Goal: Task Accomplishment & Management: Manage account settings

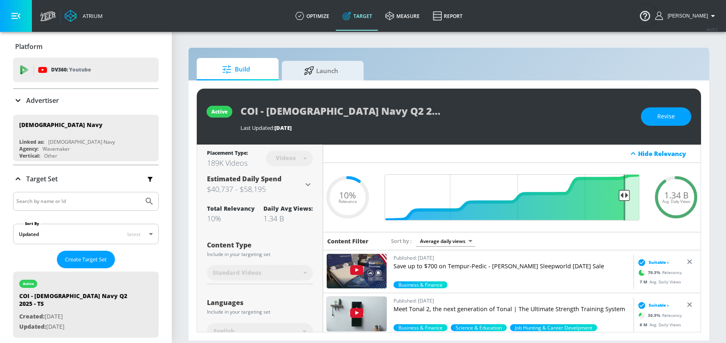
scroll to position [152, 0]
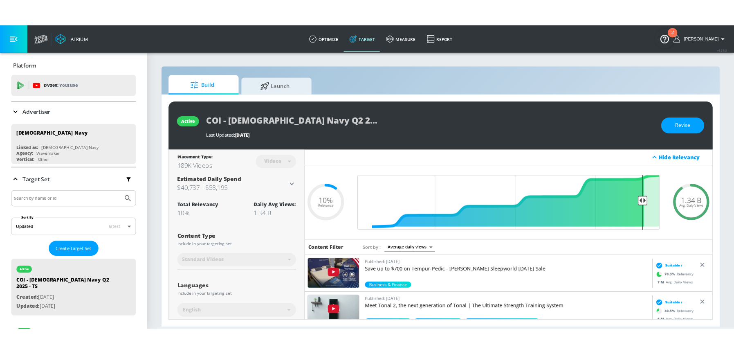
scroll to position [152, 0]
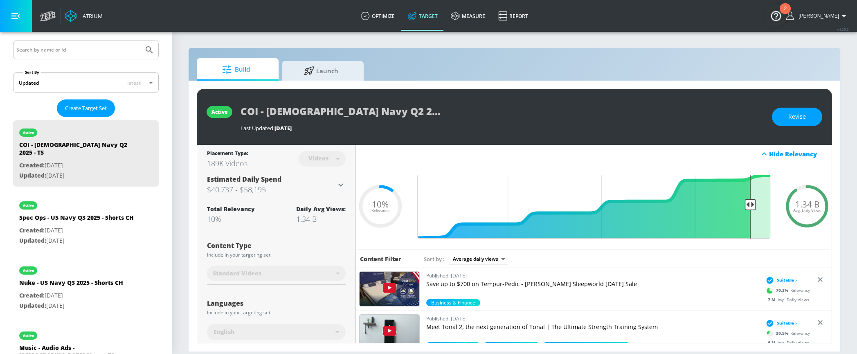
click at [52, 51] on input "Search by name or Id" at bounding box center [78, 50] width 124 height 11
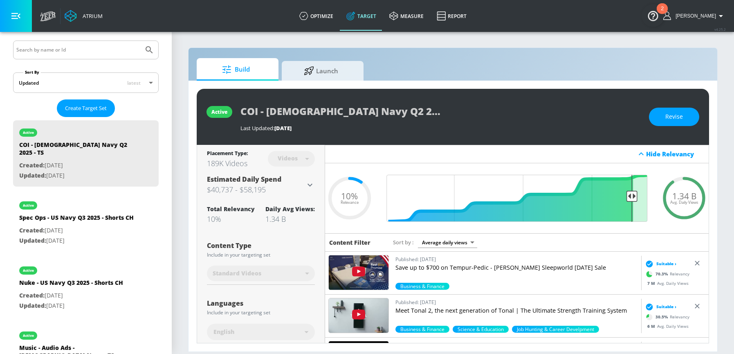
click at [55, 47] on input "Search by name or Id" at bounding box center [78, 50] width 124 height 11
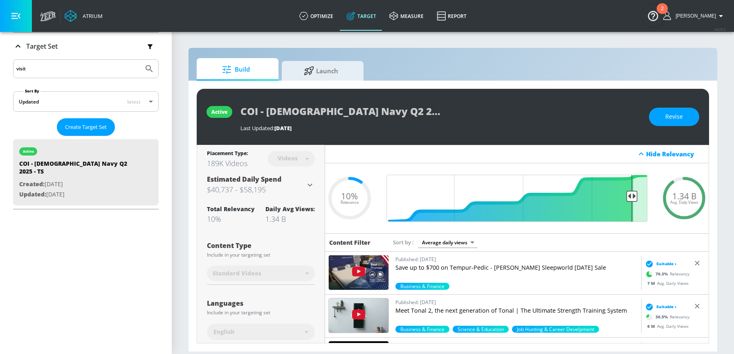
type input "visit"
click at [11, 15] on icon "button" at bounding box center [15, 15] width 9 height 9
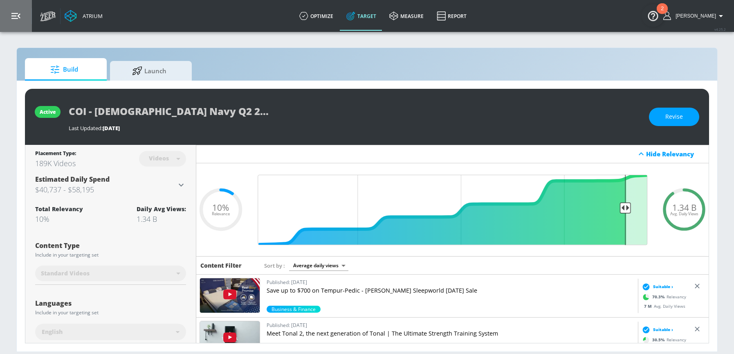
click at [8, 11] on button "button" at bounding box center [16, 16] width 32 height 32
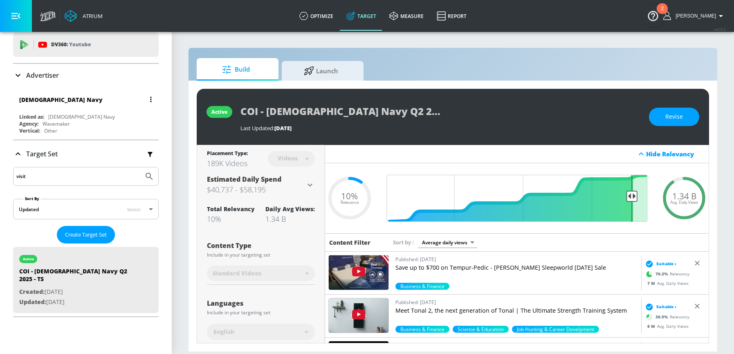
scroll to position [0, 0]
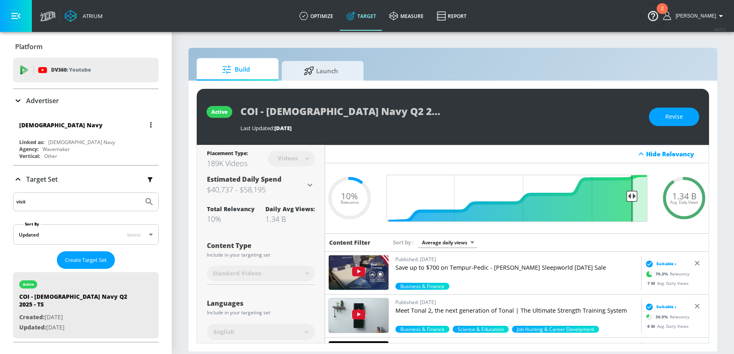
click at [61, 142] on div "[DEMOGRAPHIC_DATA] Navy" at bounding box center [81, 142] width 67 height 7
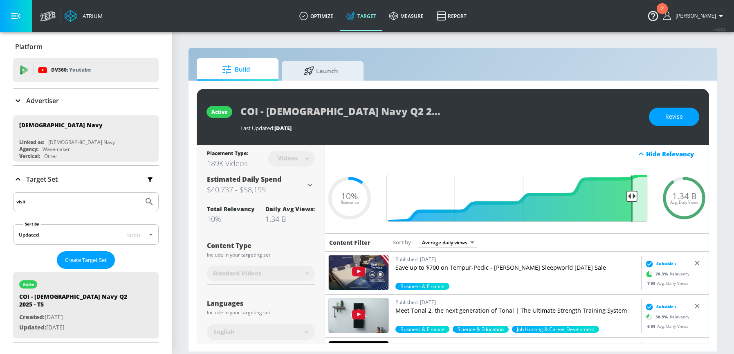
click at [40, 103] on p "Advertiser" at bounding box center [42, 100] width 33 height 9
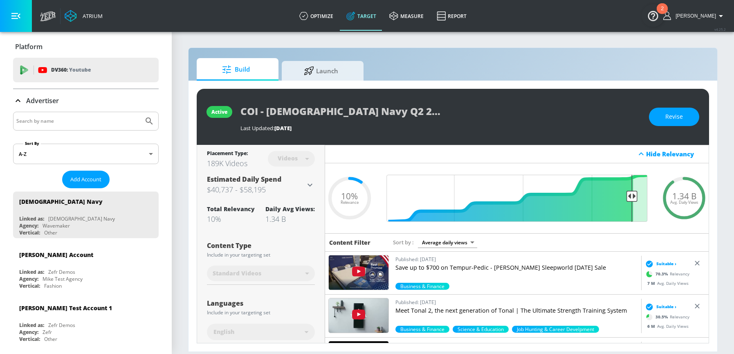
click at [48, 123] on input "Search by name" at bounding box center [78, 121] width 124 height 11
click at [152, 120] on icon "Submit Search" at bounding box center [149, 121] width 10 height 10
click at [65, 124] on input "visit lauderdale" at bounding box center [78, 121] width 124 height 11
click at [93, 182] on span "Add Account" at bounding box center [85, 179] width 31 height 9
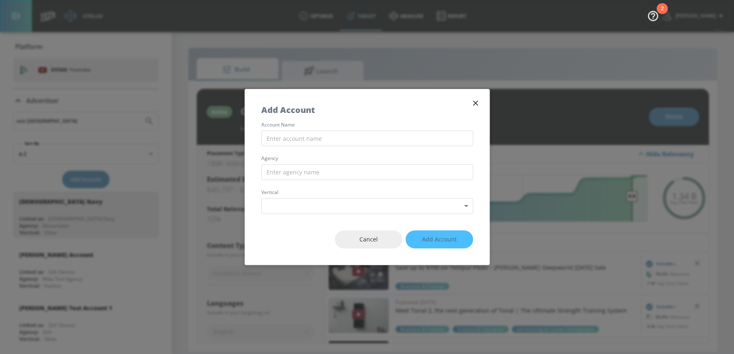
click at [476, 101] on icon "button" at bounding box center [475, 103] width 5 height 5
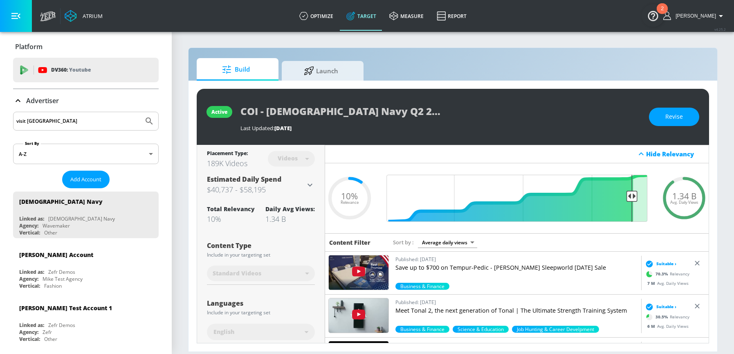
drag, startPoint x: 26, startPoint y: 119, endPoint x: -8, endPoint y: 119, distance: 33.9
click at [0, 119] on html "Atrium optimize Target measure Report optimize Target measure Report v 4.25.2 S…" at bounding box center [367, 177] width 734 height 354
type input "lauderdale"
click at [140, 112] on button "Submit Search" at bounding box center [149, 121] width 18 height 18
click at [86, 179] on span "Add Account" at bounding box center [85, 179] width 31 height 9
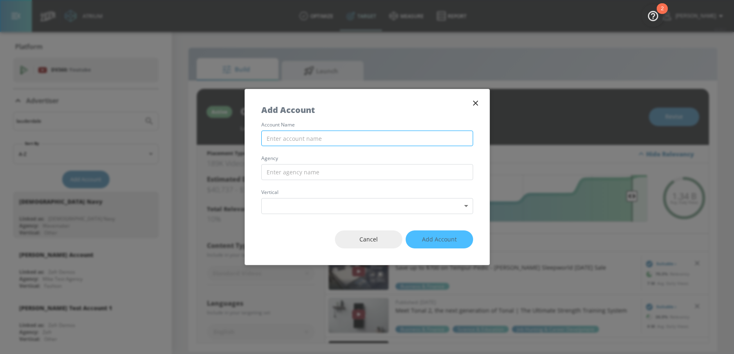
click at [283, 140] on input "text" at bounding box center [367, 138] width 212 height 16
type input "Visit Lauderdale"
drag, startPoint x: 300, startPoint y: 168, endPoint x: 255, endPoint y: 166, distance: 45.0
click at [255, 166] on div "account name Visit Lauderdale agency SPARK vertical Select Vertical ​" at bounding box center [367, 168] width 245 height 92
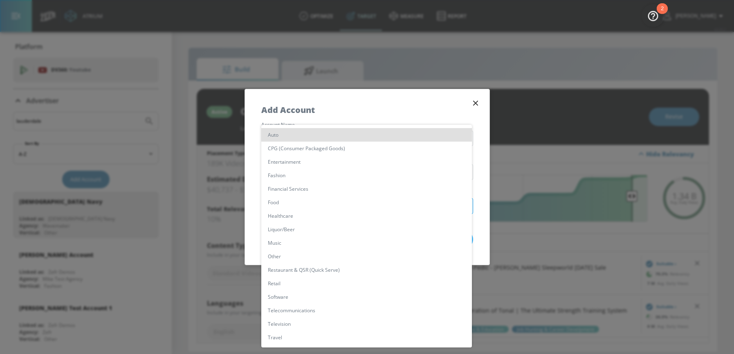
click at [297, 202] on body "Atrium optimize Target measure Report optimize Target measure Report v 4.25.2 S…" at bounding box center [367, 177] width 734 height 354
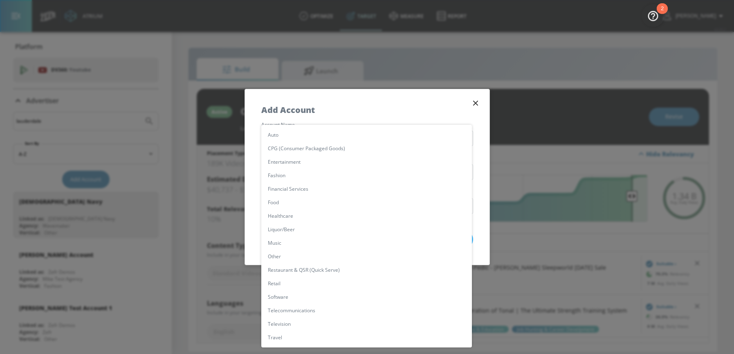
click at [316, 96] on div at bounding box center [367, 177] width 734 height 354
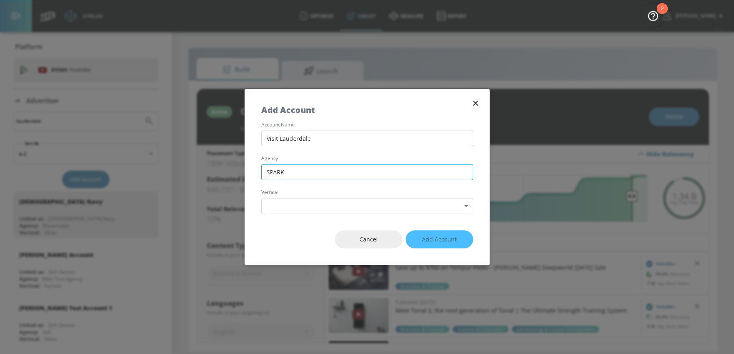
click at [298, 167] on input "SPARK" at bounding box center [367, 172] width 212 height 16
type input "Spark"
click at [293, 202] on body "Atrium optimize Target measure Report optimize Target measure Report v 4.25.2 S…" at bounding box center [367, 177] width 734 height 354
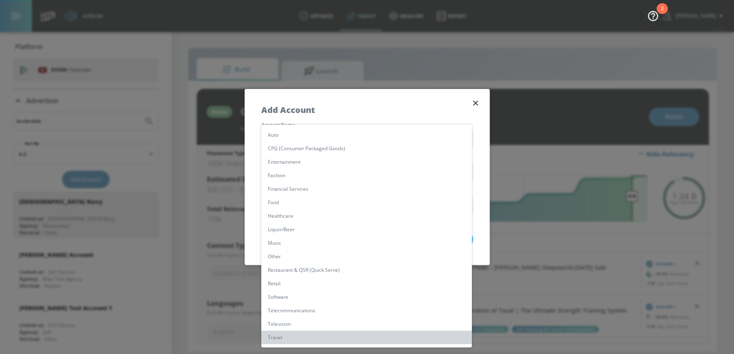
click at [281, 337] on li "Travel" at bounding box center [366, 336] width 211 height 13
type input "[object Object]"
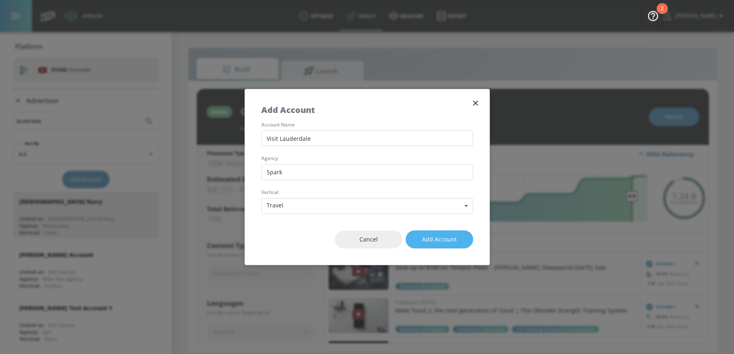
click at [457, 243] on button "Add Account" at bounding box center [439, 239] width 67 height 18
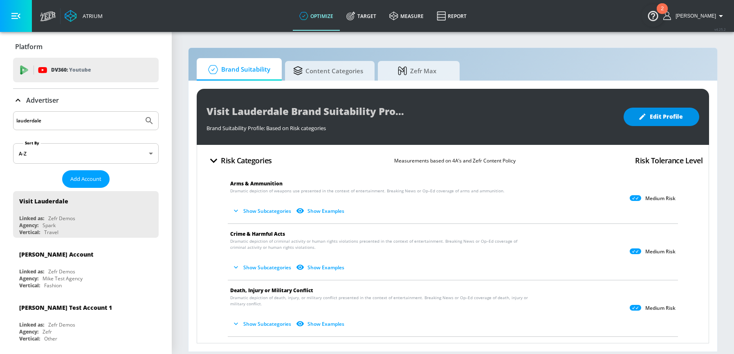
click at [661, 118] on span "Edit Profile" at bounding box center [661, 117] width 43 height 10
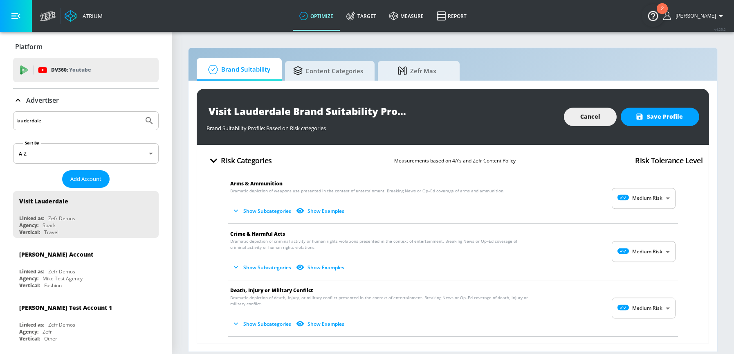
click at [654, 193] on body "Atrium optimize Target measure Report optimize Target measure Report v 4.25.2 S…" at bounding box center [367, 177] width 734 height 354
click at [653, 222] on p "No Risk" at bounding box center [660, 218] width 18 height 7
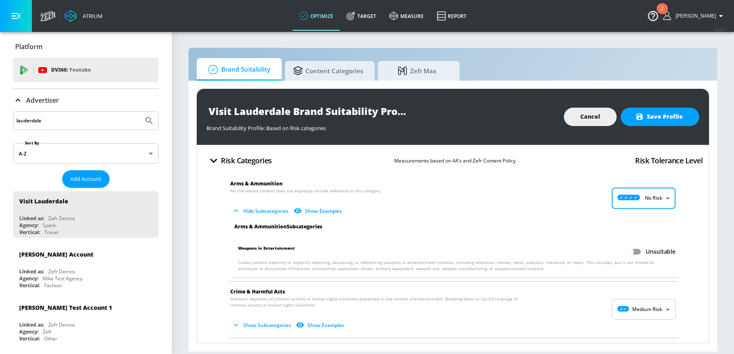
scroll to position [44, 0]
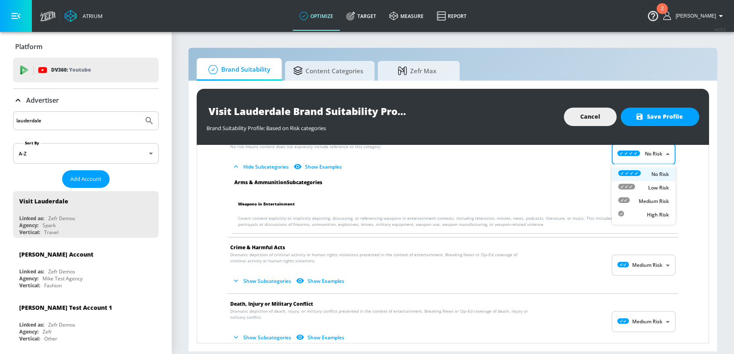
click at [655, 158] on body "Atrium optimize Target measure Report optimize Target measure Report v 4.25.2 S…" at bounding box center [367, 177] width 734 height 354
click at [652, 178] on div "No Risk" at bounding box center [643, 174] width 51 height 9
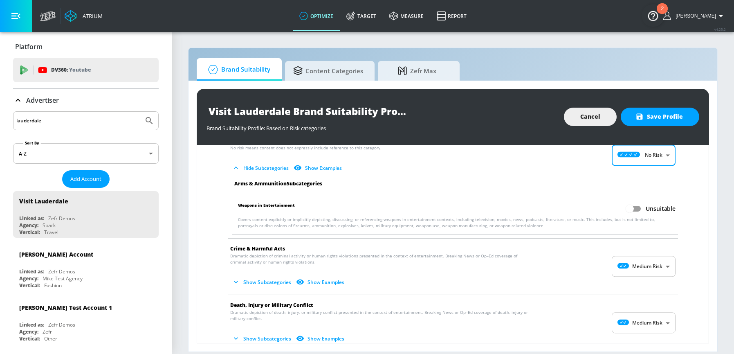
click at [647, 157] on body "Atrium optimize Target measure Report optimize Target measure Report v 4.25.2 S…" at bounding box center [367, 177] width 734 height 354
click at [648, 189] on p "Low Risk" at bounding box center [658, 189] width 21 height 7
type input "LOW"
click at [669, 266] on body "Atrium optimize Target measure Report optimize Target measure Report v 4.25.2 S…" at bounding box center [367, 177] width 734 height 354
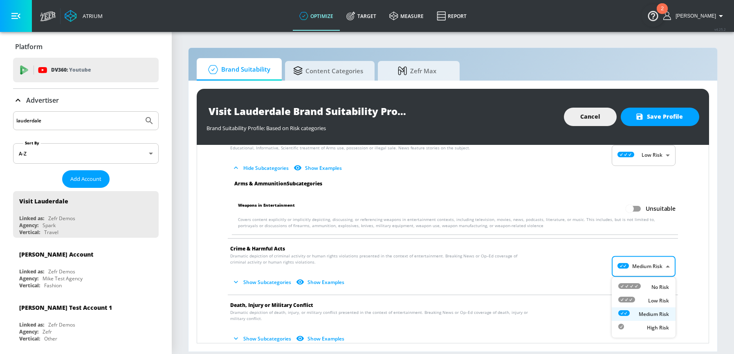
click at [655, 297] on p "Low Risk" at bounding box center [658, 300] width 21 height 7
type input "LOW"
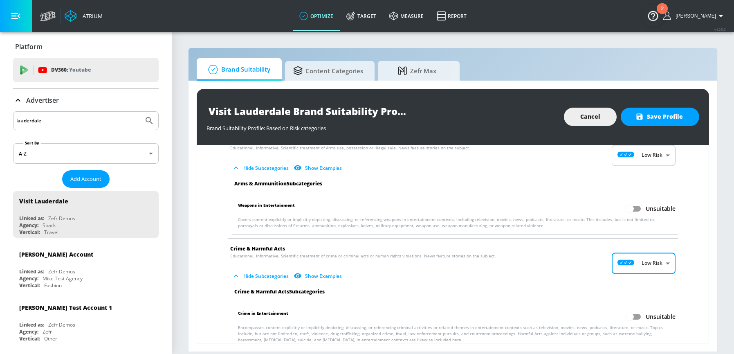
scroll to position [126, 0]
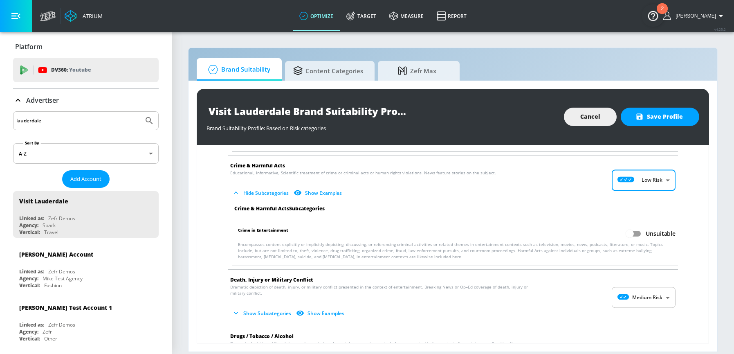
click at [654, 297] on body "Atrium optimize Target measure Report optimize Target measure Report v 4.25.2 S…" at bounding box center [367, 177] width 734 height 354
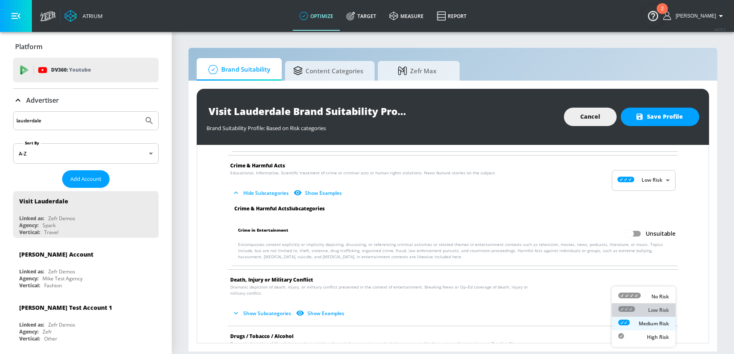
click at [658, 313] on p "Low Risk" at bounding box center [658, 309] width 21 height 7
type input "LOW"
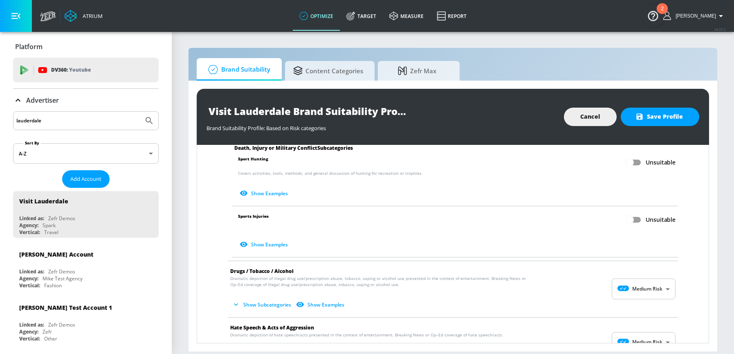
scroll to position [403, 0]
click at [660, 287] on body "Atrium optimize Target measure Report optimize Target measure Report v 4.25.2 S…" at bounding box center [367, 177] width 734 height 354
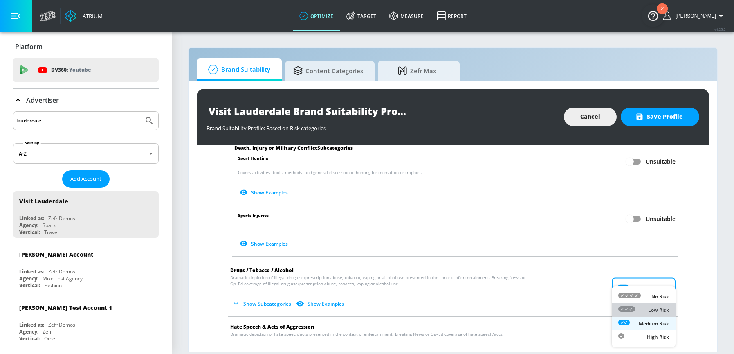
click at [652, 309] on p "Low Risk" at bounding box center [658, 309] width 21 height 7
type input "LOW"
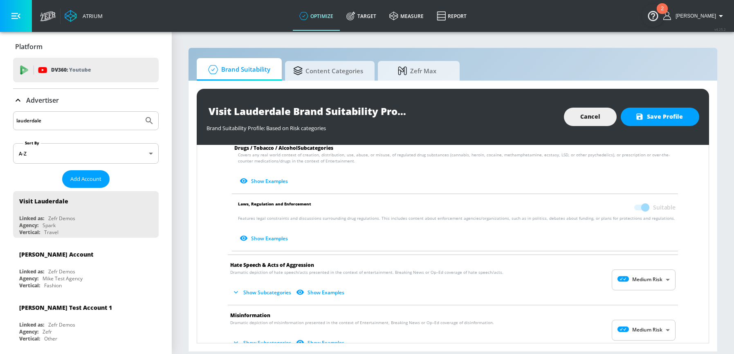
scroll to position [661, 0]
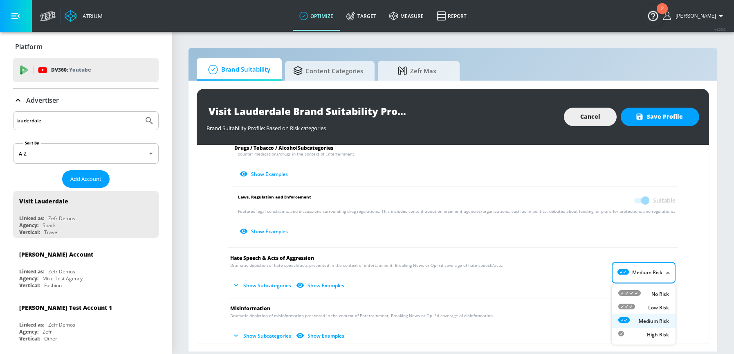
click at [641, 270] on body "Atrium optimize Target measure Report optimize Target measure Report v 4.25.2 S…" at bounding box center [367, 177] width 734 height 354
click at [653, 310] on p "Low Risk" at bounding box center [658, 307] width 21 height 7
type input "LOW"
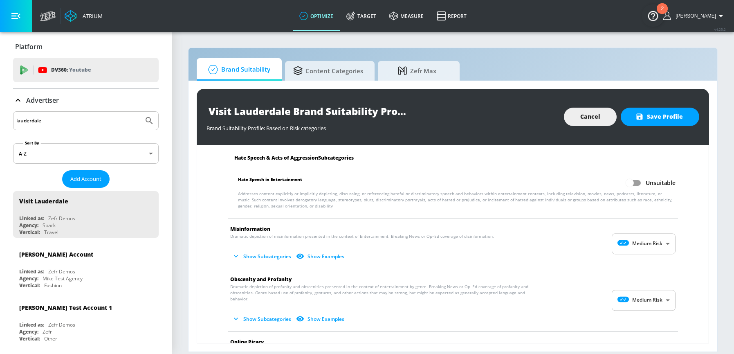
scroll to position [809, 0]
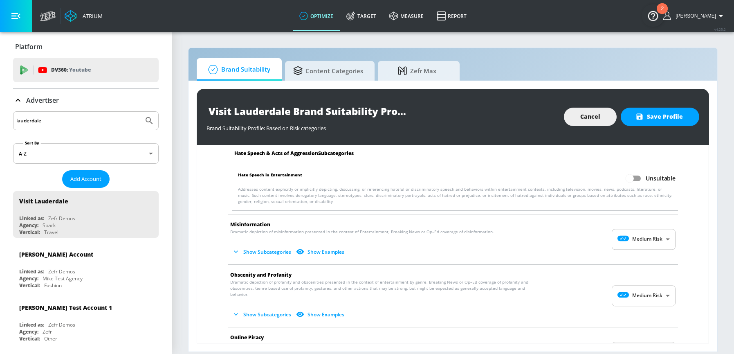
click at [646, 236] on body "Atrium optimize Target measure Report optimize Target measure Report v 4.25.2 S…" at bounding box center [367, 177] width 734 height 354
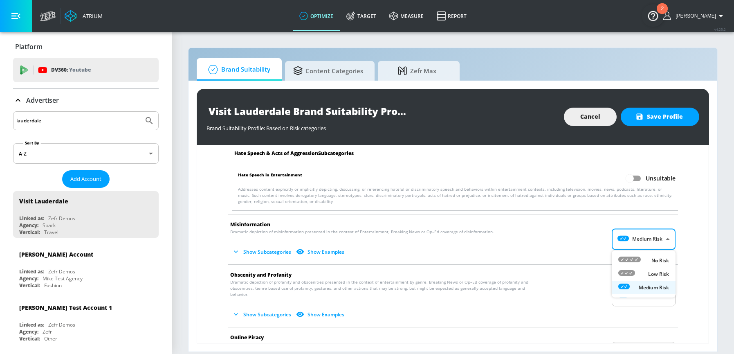
click at [657, 272] on p "Low Risk" at bounding box center [658, 273] width 21 height 7
type input "LOW"
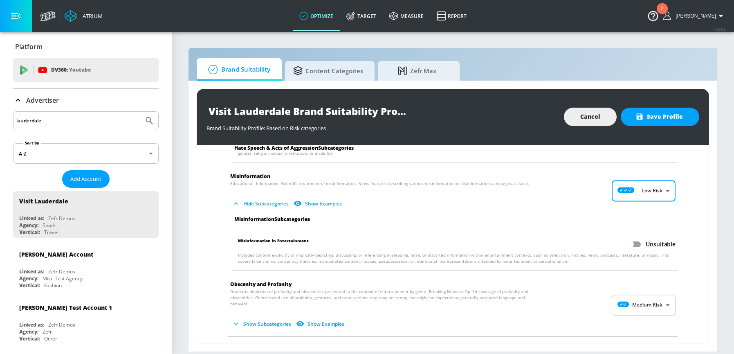
scroll to position [922, 0]
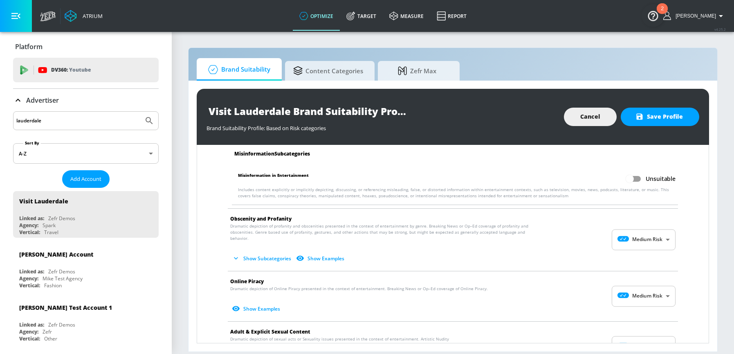
click at [649, 240] on body "Atrium optimize Target measure Report optimize Target measure Report v 4.25.2 S…" at bounding box center [367, 177] width 734 height 354
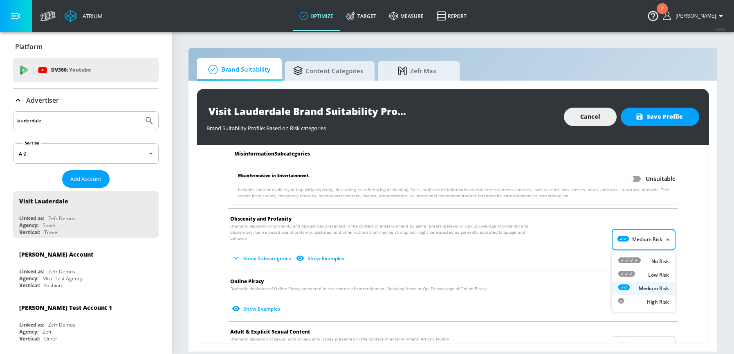
click at [656, 276] on p "Low Risk" at bounding box center [658, 274] width 21 height 7
type input "LOW"
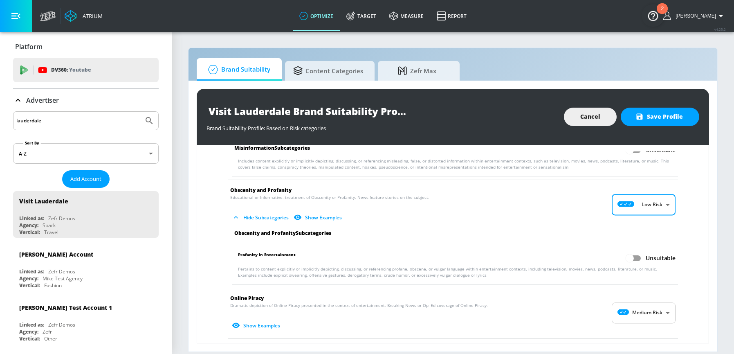
scroll to position [987, 0]
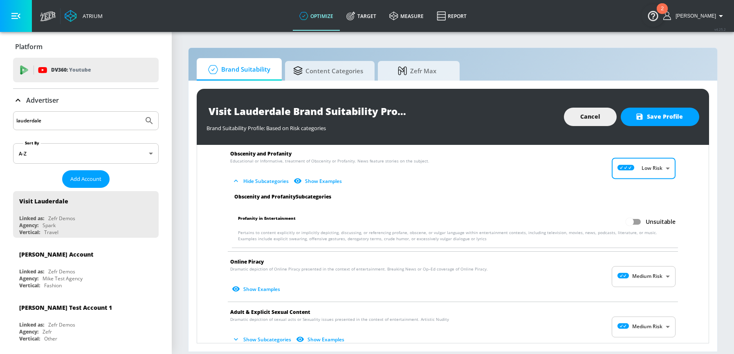
click at [643, 273] on body "Atrium optimize Target measure Report optimize Target measure Report v 4.25.2 S…" at bounding box center [367, 177] width 734 height 354
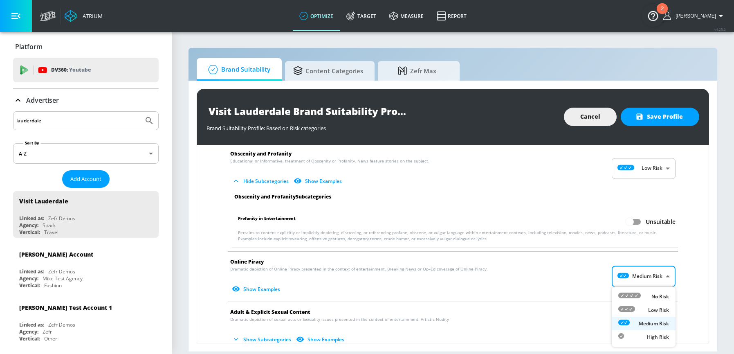
click at [649, 309] on p "Low Risk" at bounding box center [658, 309] width 21 height 7
type input "LOW"
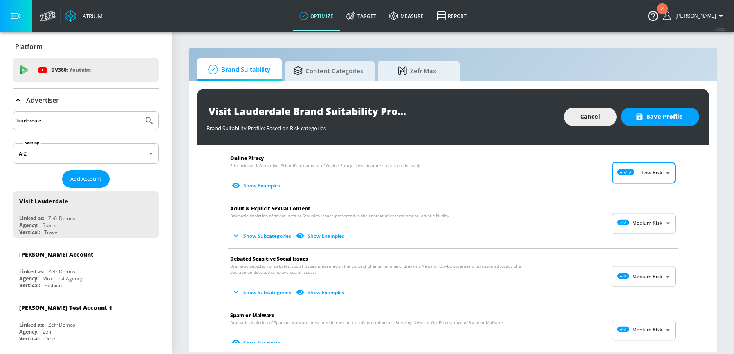
click at [649, 221] on body "Atrium optimize Target measure Report optimize Target measure Report v 4.25.2 S…" at bounding box center [367, 177] width 734 height 354
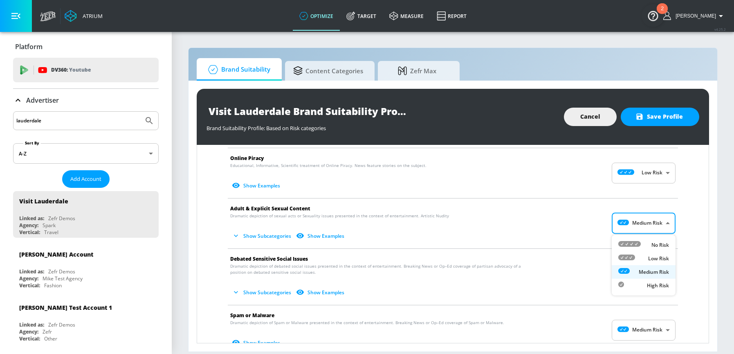
click at [657, 259] on p "Low Risk" at bounding box center [658, 258] width 21 height 7
type input "LOW"
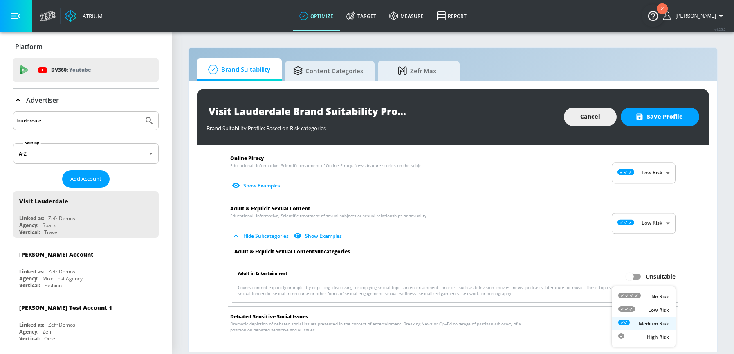
scroll to position [1095, 0]
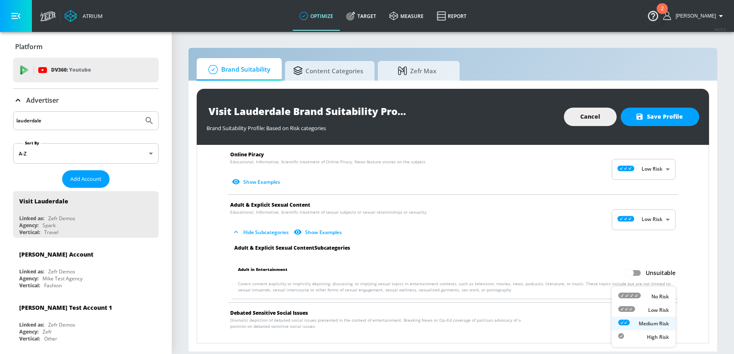
click at [643, 330] on body "Atrium optimize Target measure Report optimize Target measure Report v 4.25.2 S…" at bounding box center [367, 177] width 734 height 354
click at [654, 308] on p "Low Risk" at bounding box center [658, 309] width 21 height 7
type input "LOW"
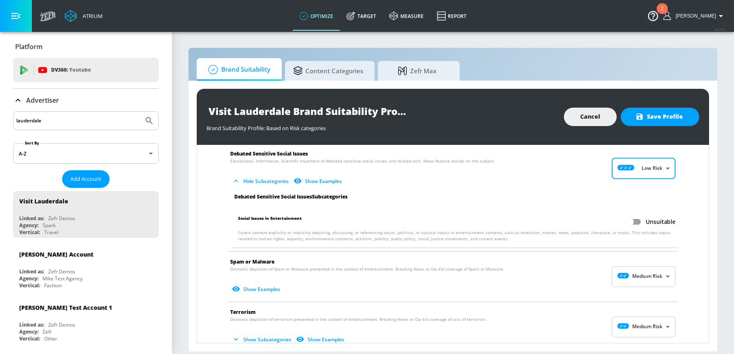
scroll to position [1288, 0]
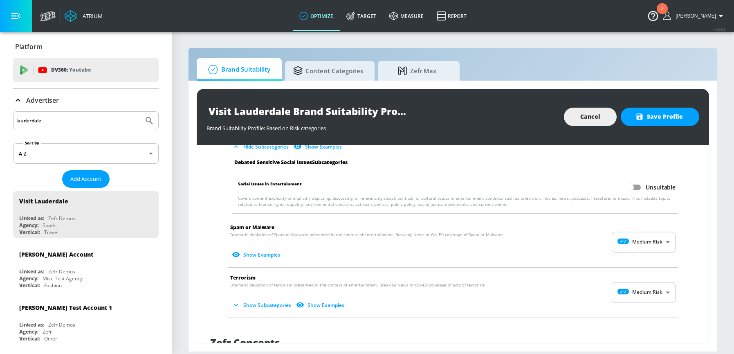
click at [649, 242] on body "Atrium optimize Target measure Report optimize Target measure Report v 4.25.2 S…" at bounding box center [367, 177] width 734 height 354
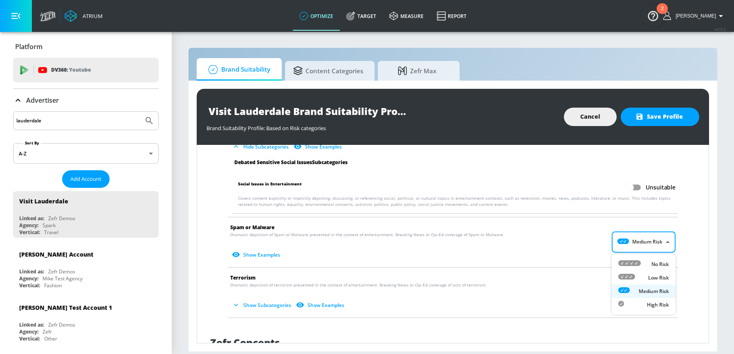
click at [653, 275] on p "Low Risk" at bounding box center [658, 277] width 21 height 7
type input "LOW"
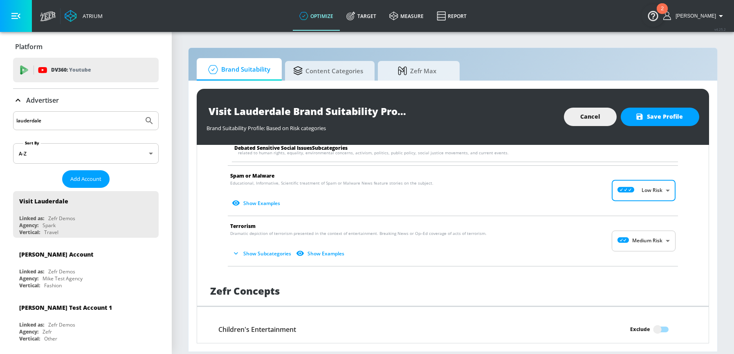
scroll to position [1397, 0]
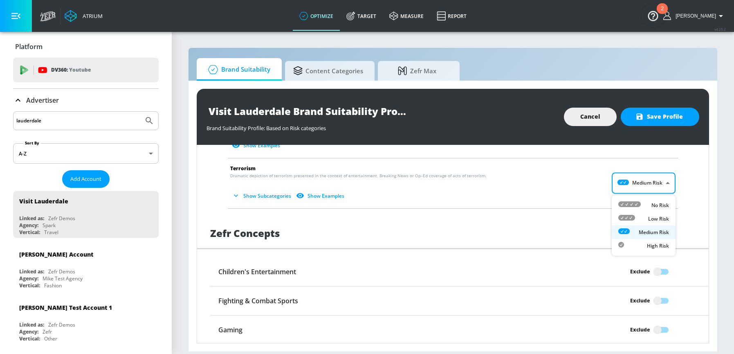
click at [648, 179] on body "Atrium optimize Target measure Report optimize Target measure Report v 4.25.2 S…" at bounding box center [367, 177] width 734 height 354
click at [653, 218] on p "Low Risk" at bounding box center [658, 218] width 21 height 7
type input "LOW"
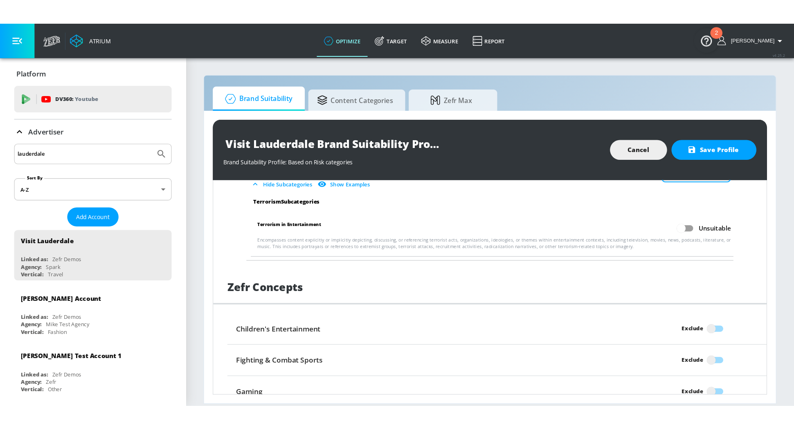
scroll to position [1546, 0]
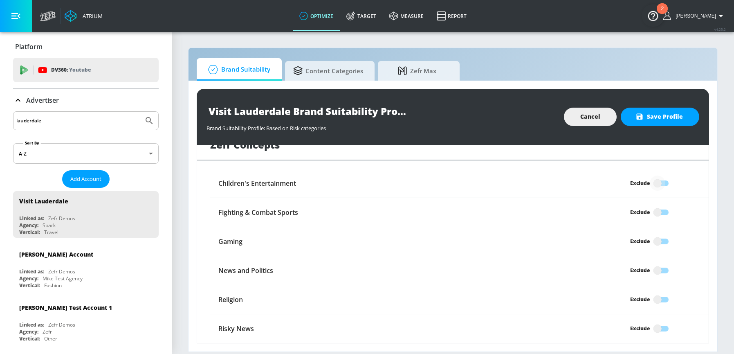
click at [661, 182] on input "Exclude" at bounding box center [657, 183] width 47 height 16
checkbox input "true"
click at [658, 328] on input "Exclude" at bounding box center [657, 329] width 47 height 16
checkbox input "true"
click at [652, 116] on span "Save Profile" at bounding box center [660, 117] width 46 height 10
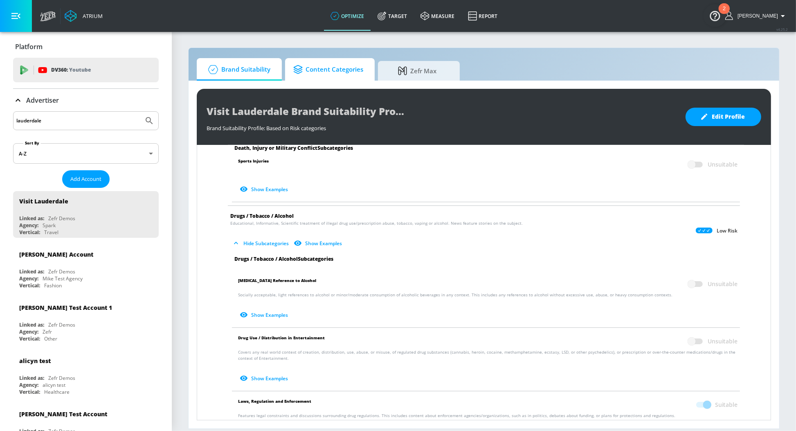
scroll to position [453, 0]
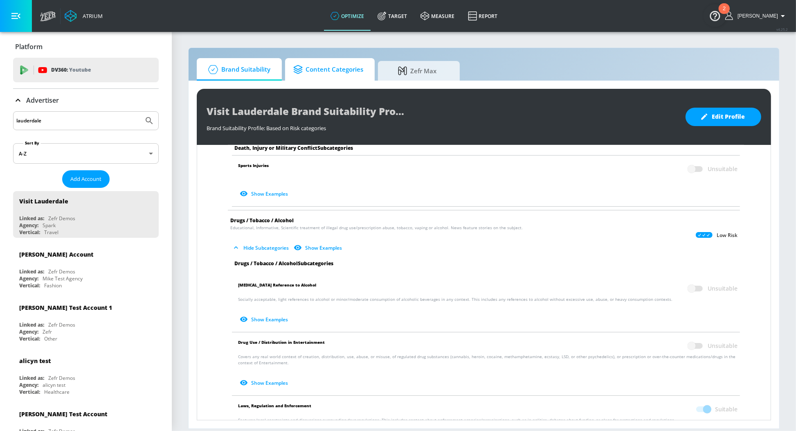
click at [319, 69] on span "Content Categories" at bounding box center [328, 70] width 70 height 20
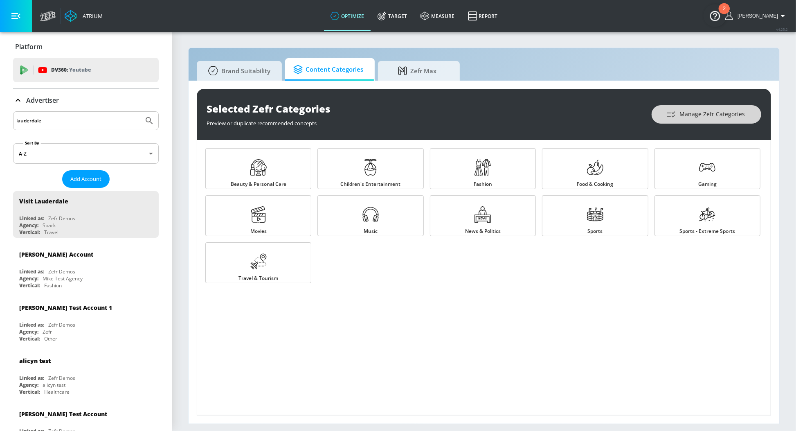
click at [702, 113] on span "Manage Zefr Categories" at bounding box center [706, 114] width 77 height 10
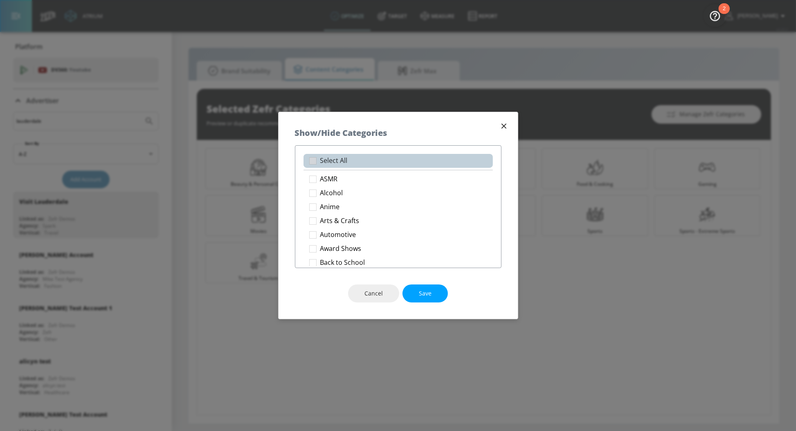
click at [342, 158] on p "Select All" at bounding box center [333, 160] width 27 height 9
checkbox input "true"
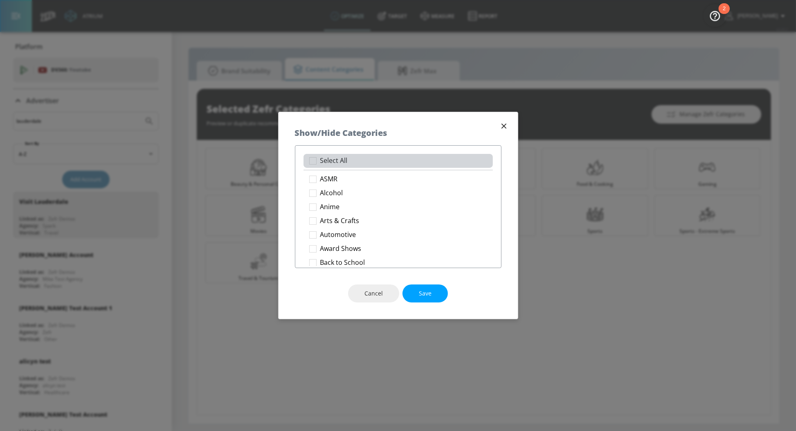
checkbox input "true"
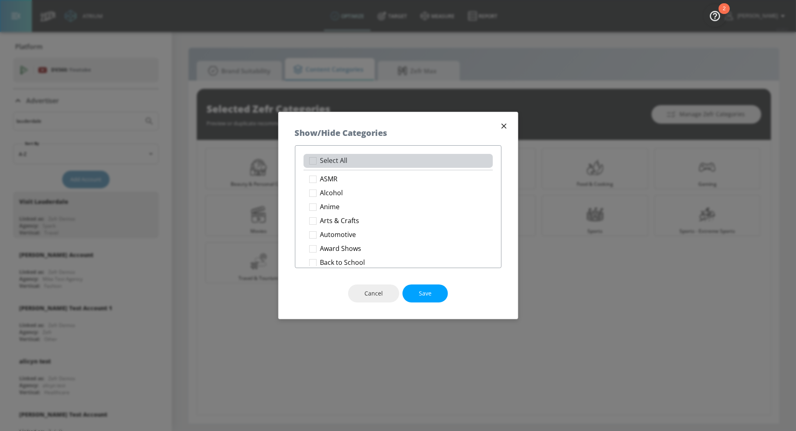
checkbox input "true"
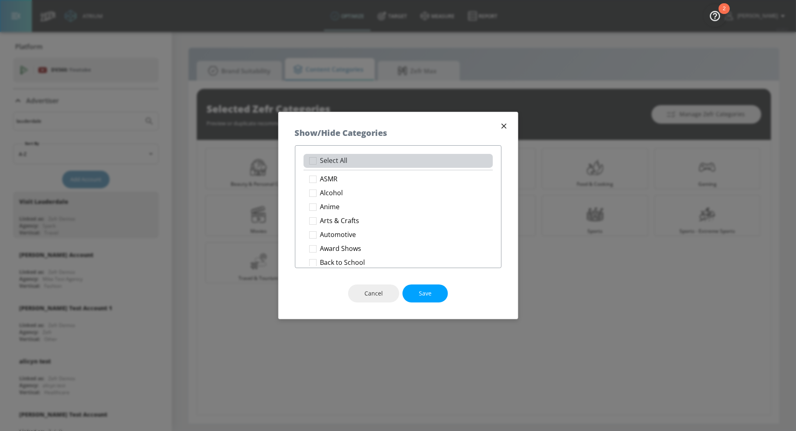
checkbox input "true"
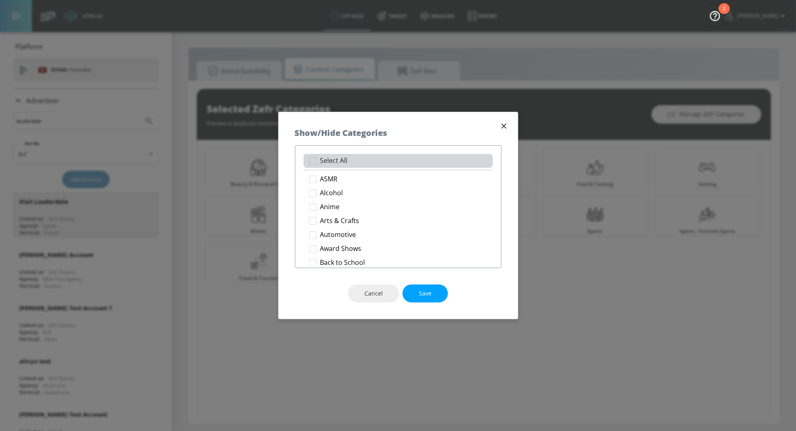
checkbox input "true"
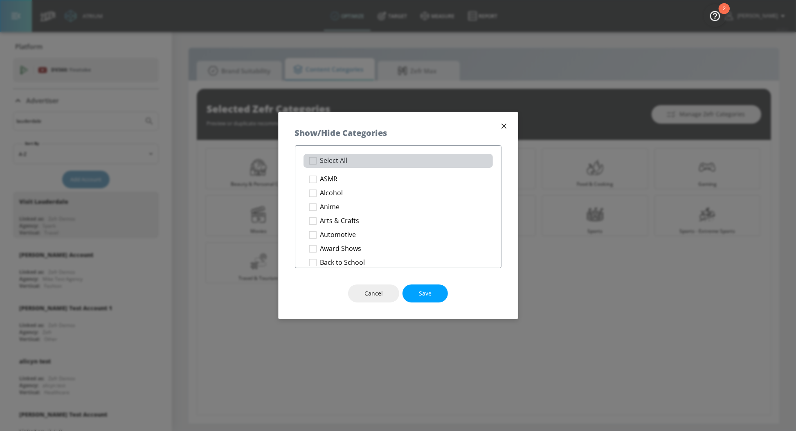
checkbox input "true"
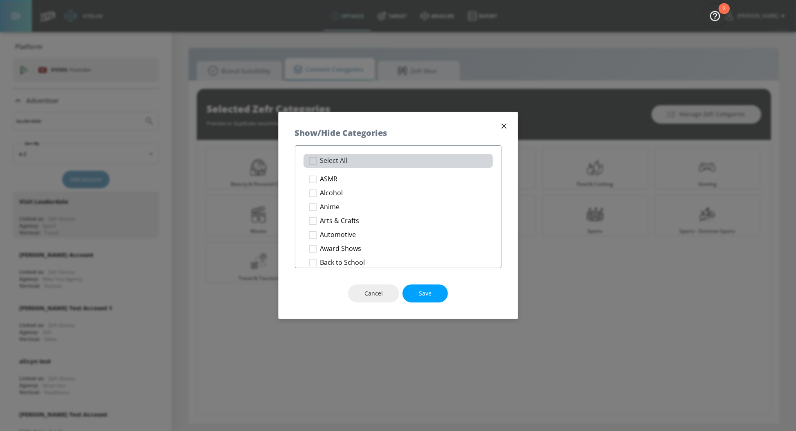
checkbox input "true"
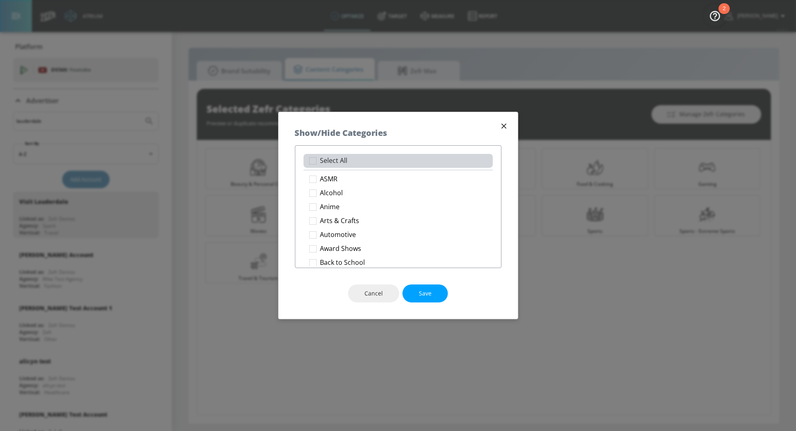
checkbox input "true"
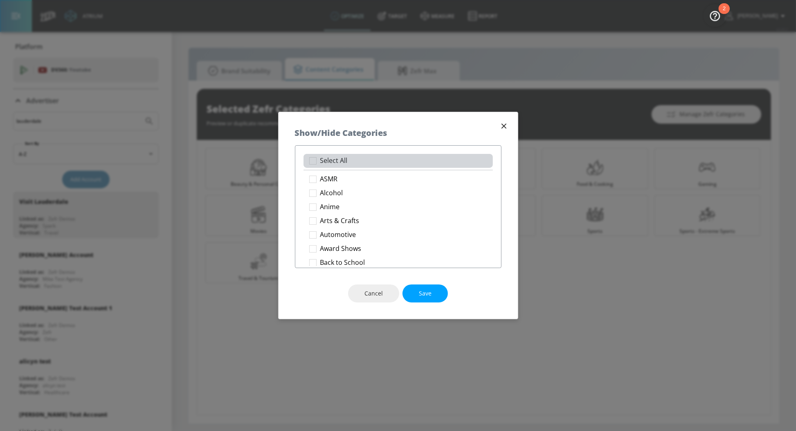
checkbox input "true"
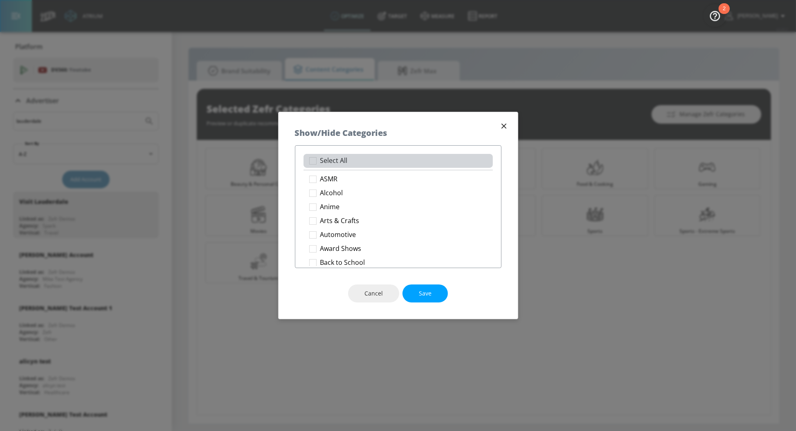
checkbox input "true"
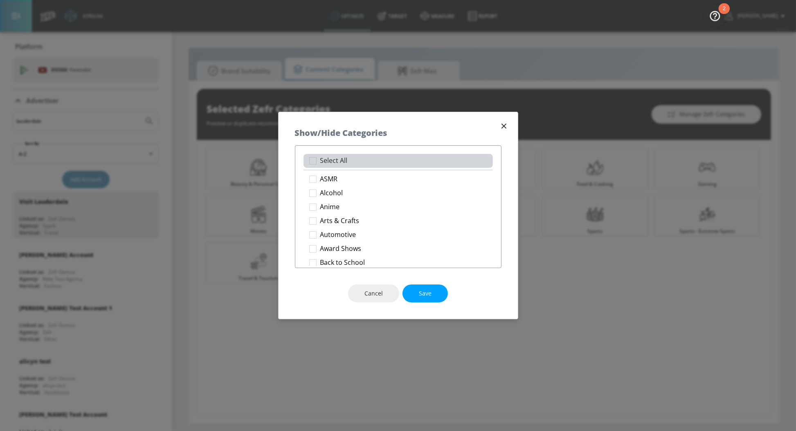
checkbox input "true"
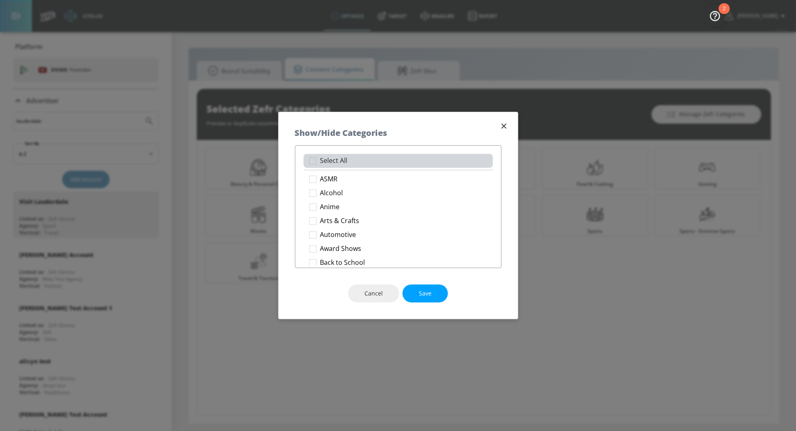
checkbox input "true"
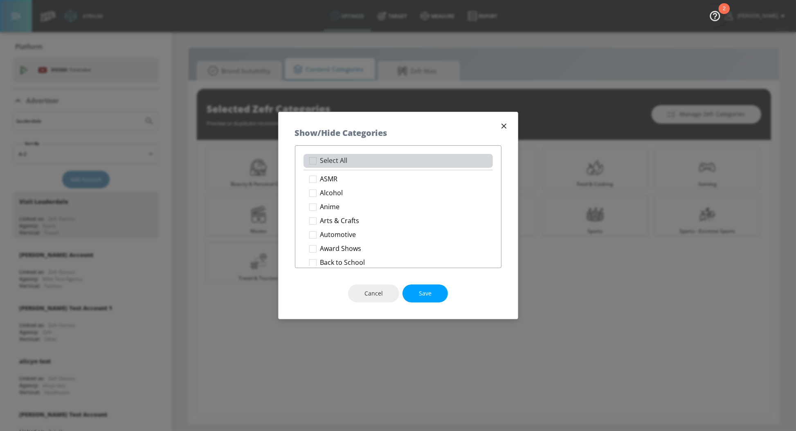
checkbox input "true"
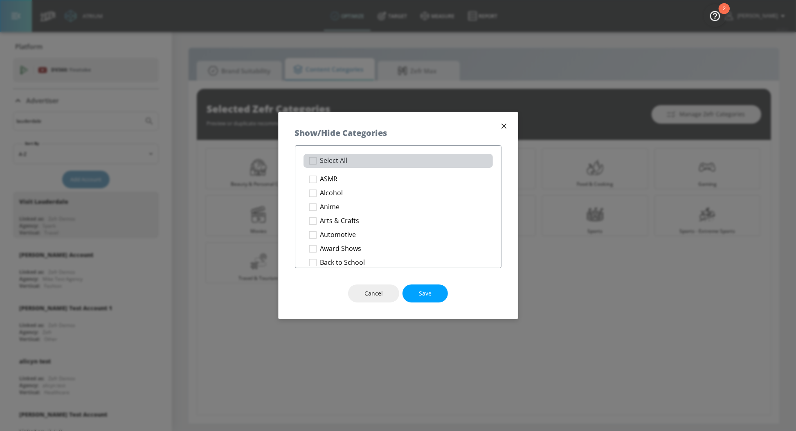
checkbox input "true"
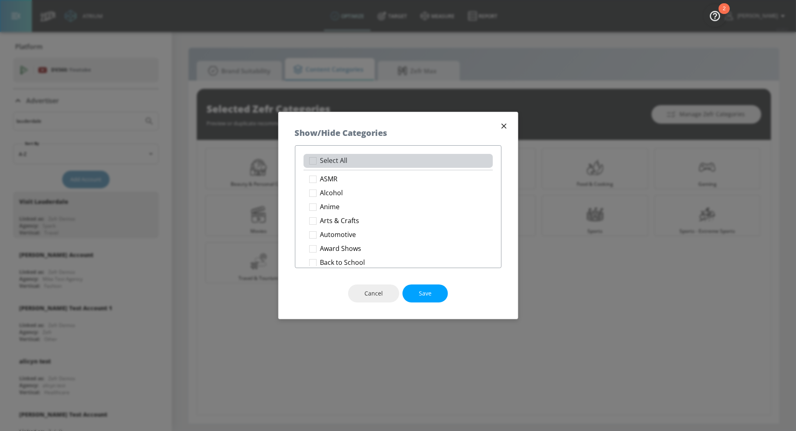
checkbox input "true"
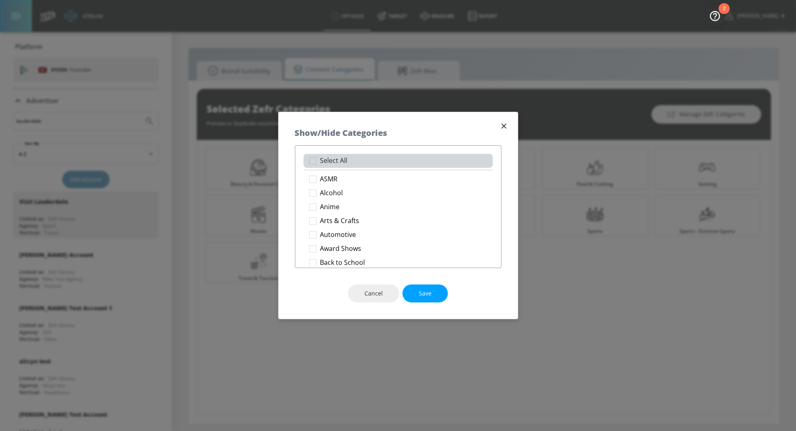
checkbox input "true"
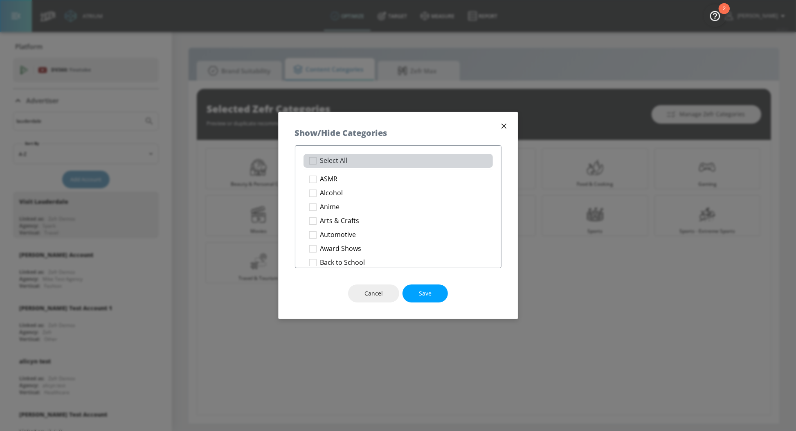
checkbox input "true"
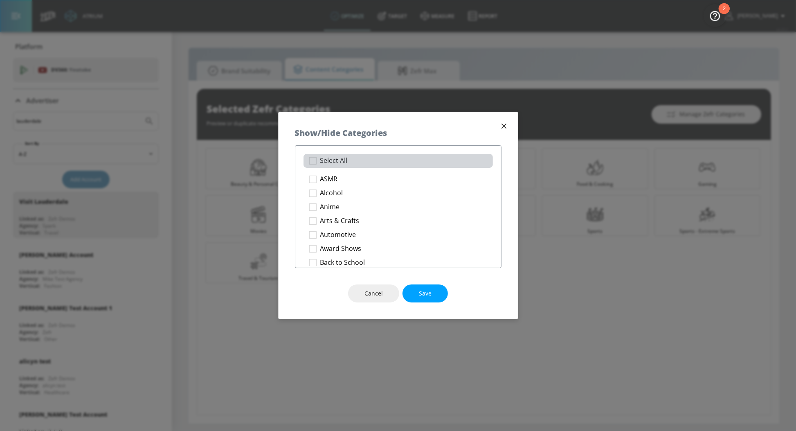
checkbox input "true"
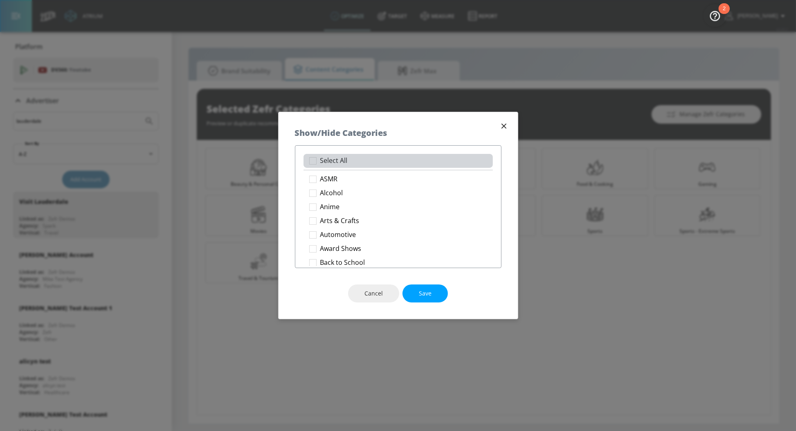
checkbox input "true"
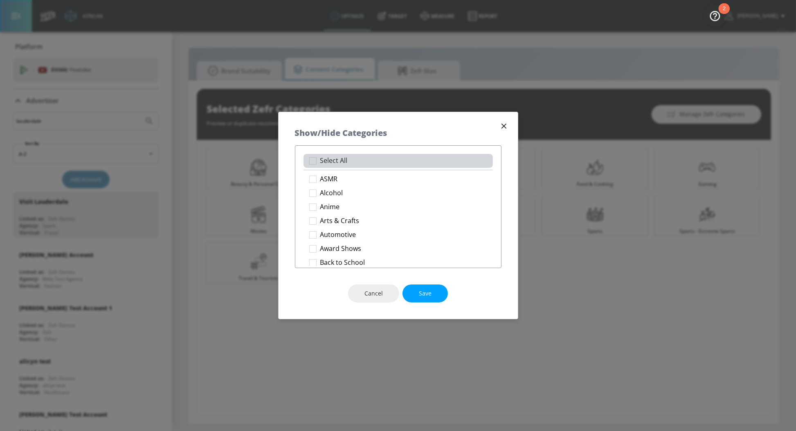
checkbox input "true"
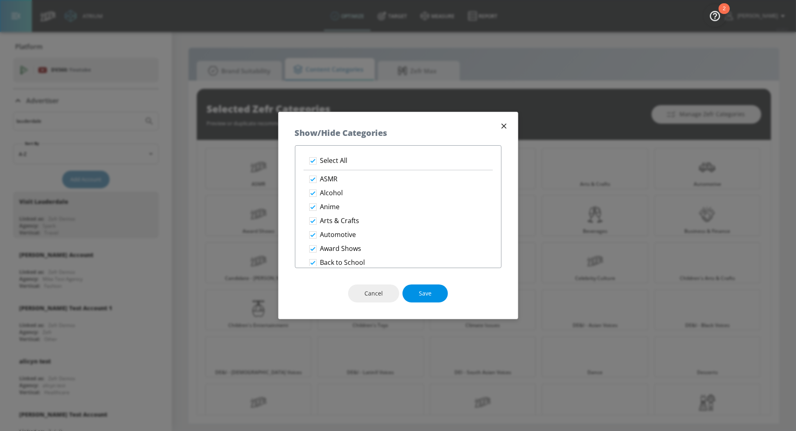
click at [436, 294] on button "Save" at bounding box center [424, 293] width 45 height 18
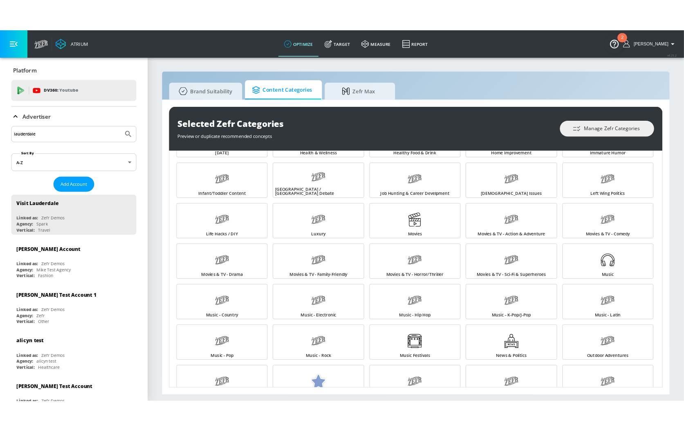
scroll to position [772, 0]
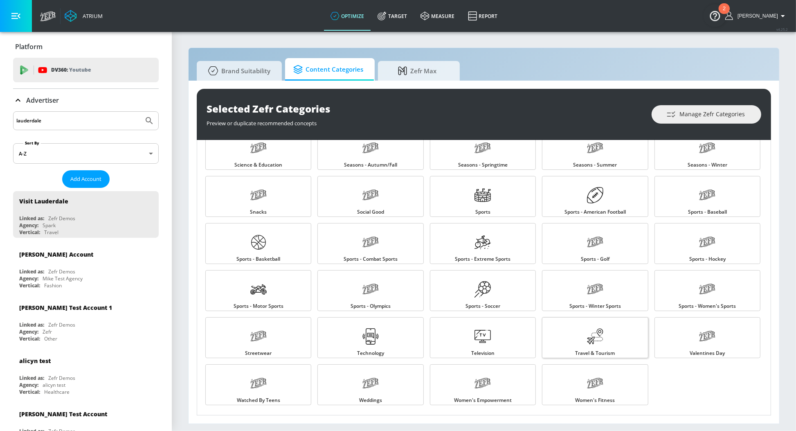
click at [590, 337] on icon at bounding box center [591, 340] width 8 height 8
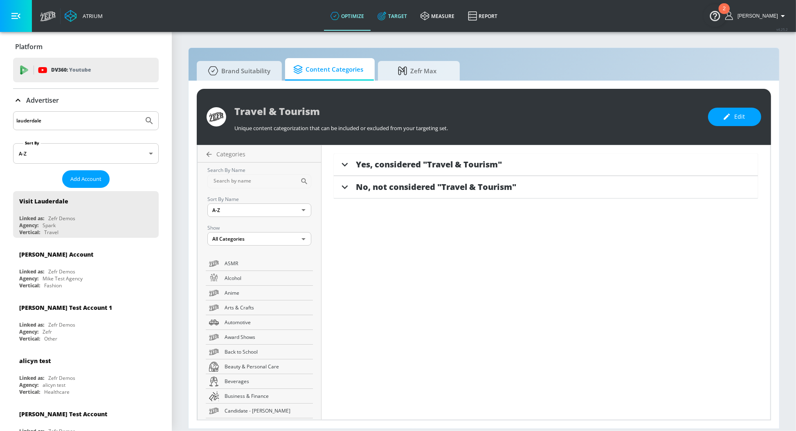
click at [408, 17] on link "Target" at bounding box center [392, 15] width 43 height 29
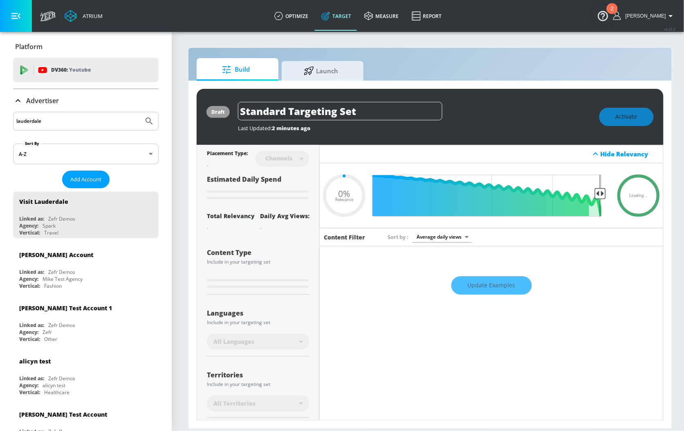
type input "0.6"
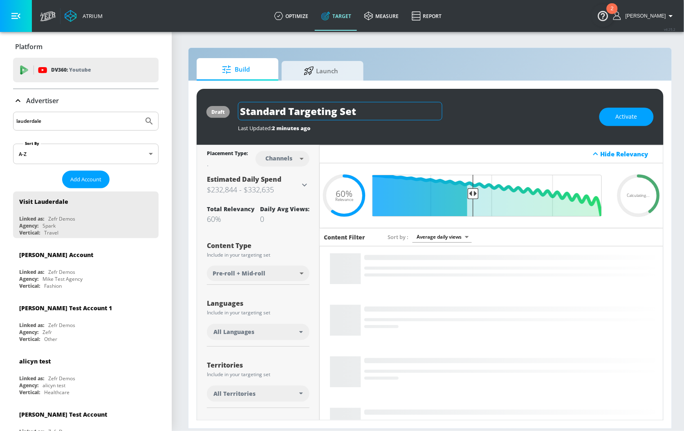
click at [313, 106] on input "Standard Targeting Set" at bounding box center [340, 111] width 204 height 18
drag, startPoint x: 373, startPoint y: 110, endPoint x: 179, endPoint y: 96, distance: 194.3
click at [179, 96] on section "Build Launch draft Standard Targeting Set Last Updated: 2 minutes ago Activate …" at bounding box center [430, 230] width 517 height 399
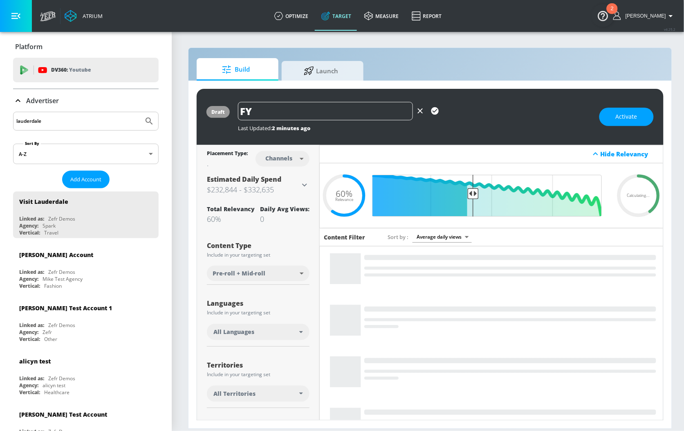
type input "F"
paste input "xperience Enthusiasts"
click at [296, 112] on input "Luxe Leisure/xperience Enthusiasts" at bounding box center [325, 111] width 175 height 18
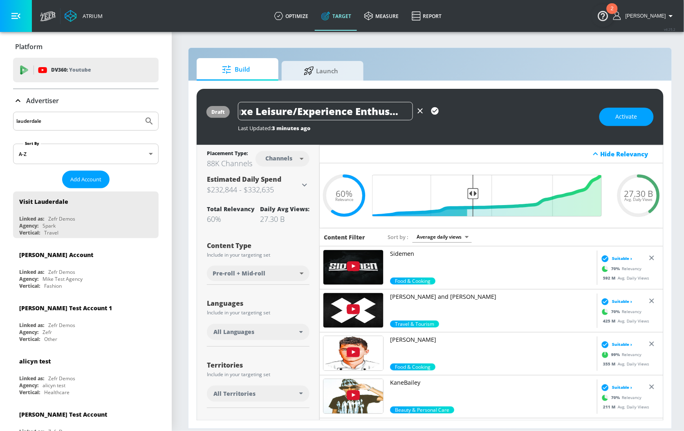
scroll to position [0, 17]
drag, startPoint x: 324, startPoint y: 112, endPoint x: 476, endPoint y: 117, distance: 152.2
click at [476, 117] on div "Luxe Leisure/Experience Enthusiasts" at bounding box center [414, 111] width 353 height 18
type input "Luxe Leisure/Experience Enthusiasts - Visit Lauderdale FY26 - TS"
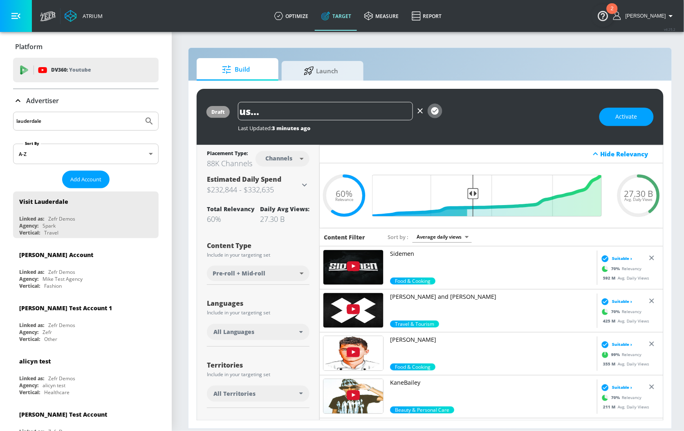
click at [433, 109] on icon "button" at bounding box center [434, 110] width 7 height 7
click at [292, 157] on body "Atrium optimize Target measure Report optimize Target measure Report v 4.25.2 S…" at bounding box center [342, 215] width 684 height 431
click at [279, 190] on div "Videos" at bounding box center [279, 189] width 23 height 9
type input "videos"
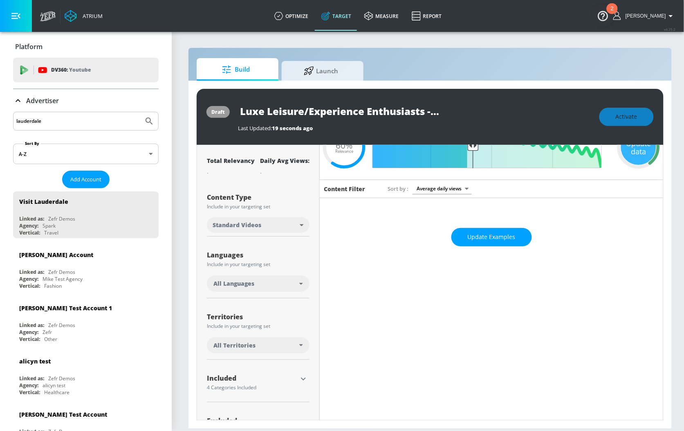
scroll to position [78, 0]
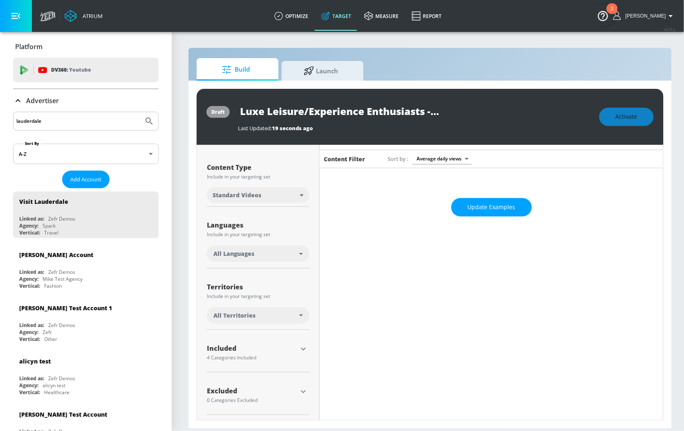
click at [263, 248] on div "All Languages" at bounding box center [258, 253] width 103 height 16
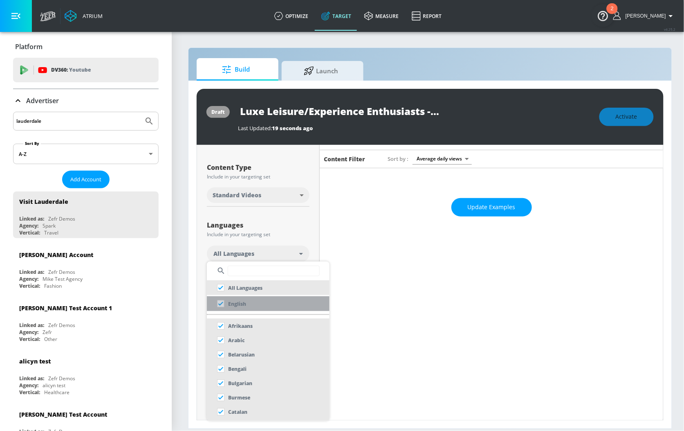
click at [242, 299] on p "English" at bounding box center [237, 303] width 18 height 9
checkbox input "false"
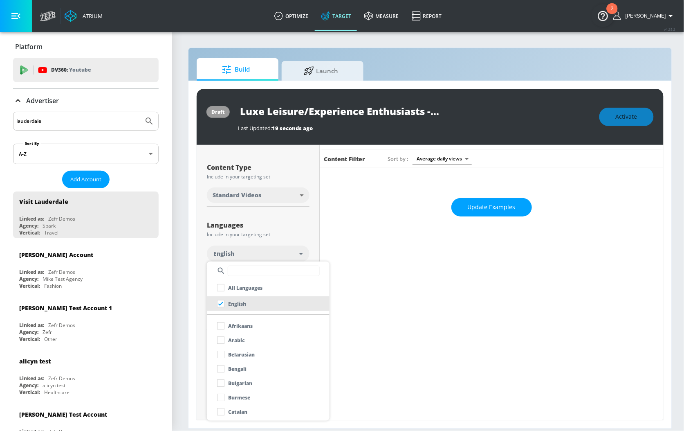
click at [304, 220] on div at bounding box center [342, 215] width 684 height 431
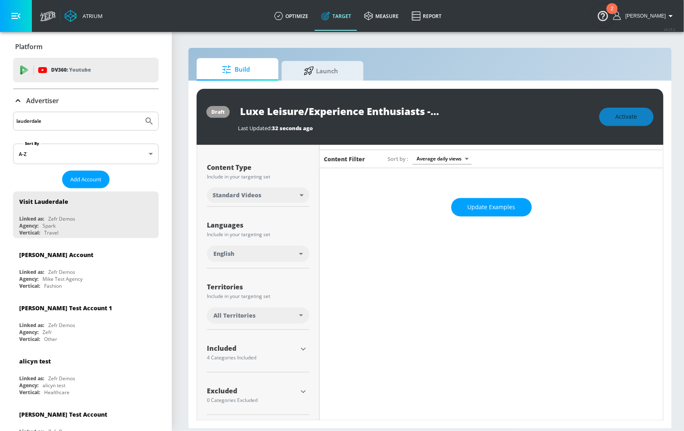
scroll to position [79, 0]
click at [291, 353] on div "4 Categories Included" at bounding box center [252, 356] width 90 height 5
click at [309, 343] on div at bounding box center [303, 348] width 12 height 12
click at [298, 345] on button "button" at bounding box center [303, 348] width 12 height 12
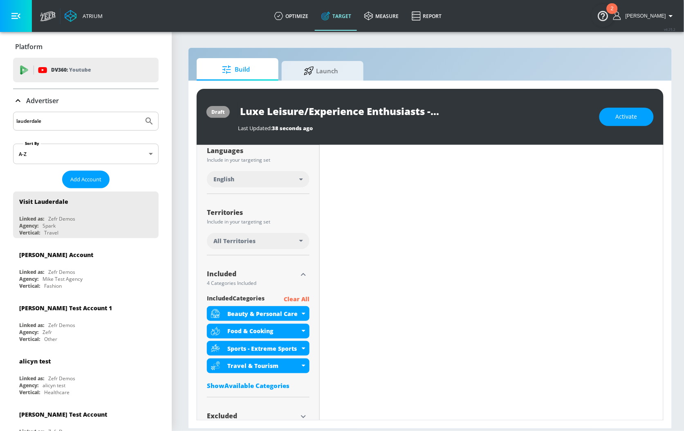
scroll to position [179, 0]
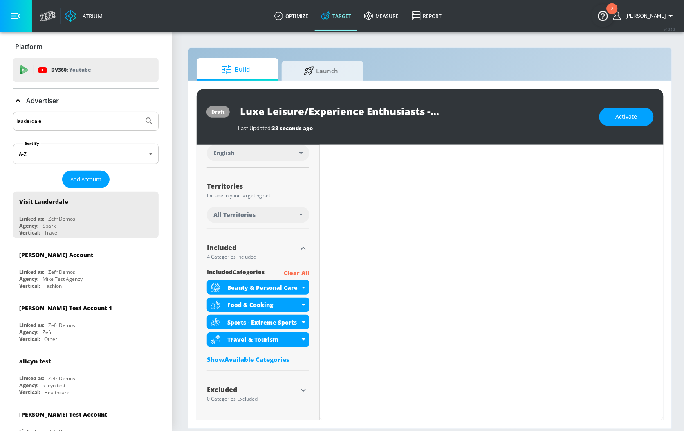
click at [302, 273] on p "Clear All" at bounding box center [297, 273] width 26 height 10
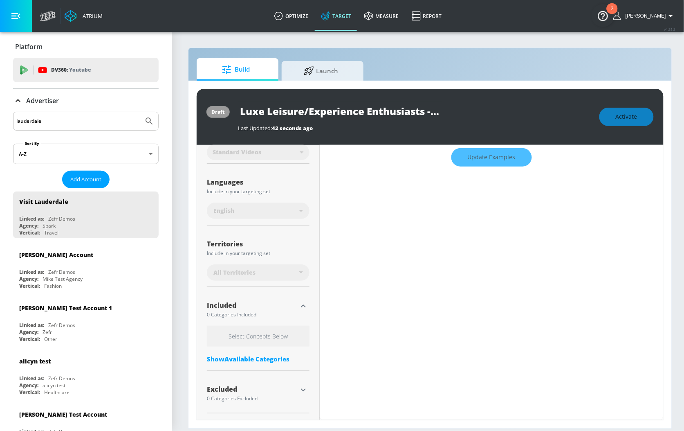
scroll to position [128, 0]
click at [231, 353] on div "Show Available Categories" at bounding box center [258, 359] width 103 height 8
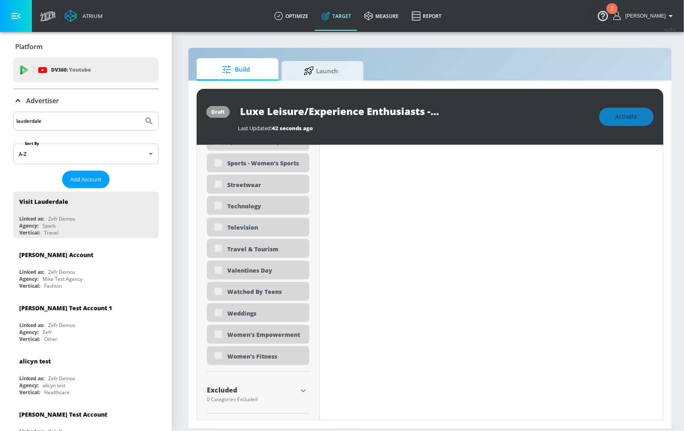
scroll to position [2326, 0]
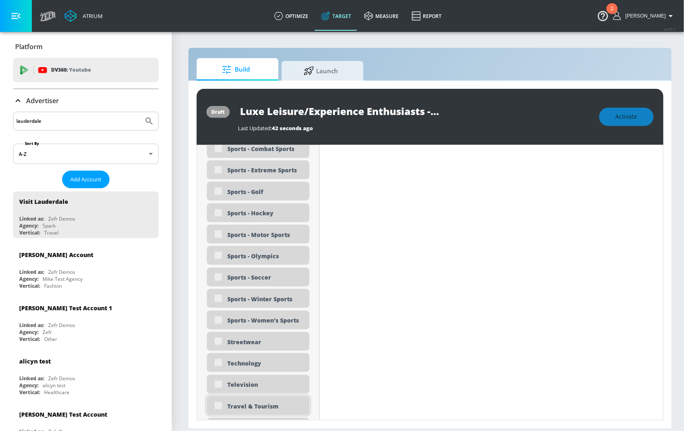
click at [238, 353] on div "Travel & Tourism" at bounding box center [258, 405] width 103 height 19
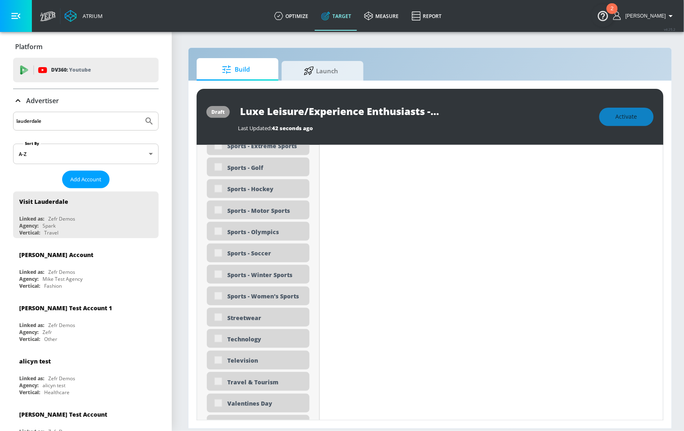
scroll to position [2357, 0]
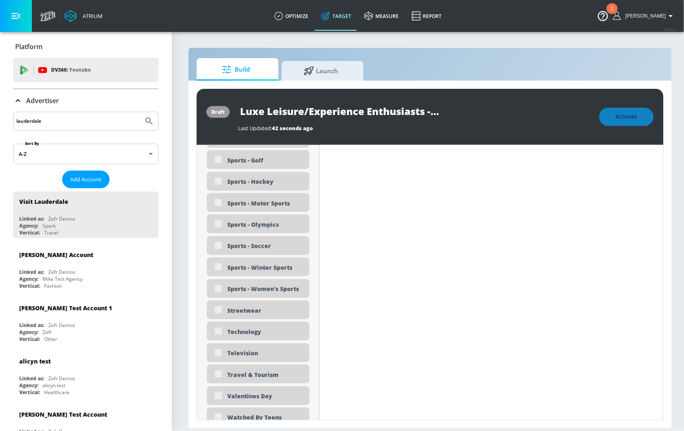
click at [218, 353] on div "Travel & Tourism" at bounding box center [258, 373] width 103 height 19
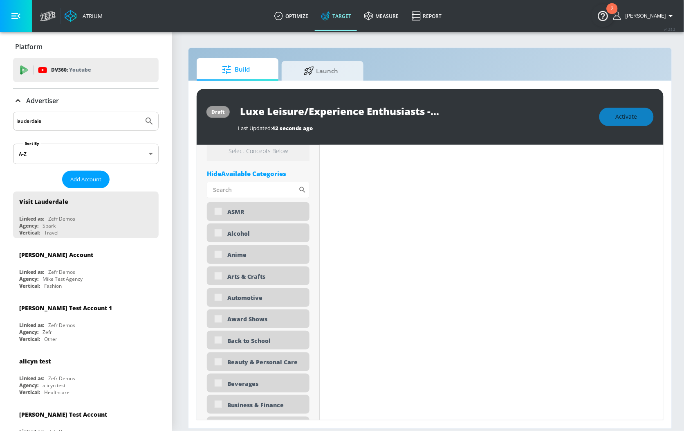
scroll to position [0, 0]
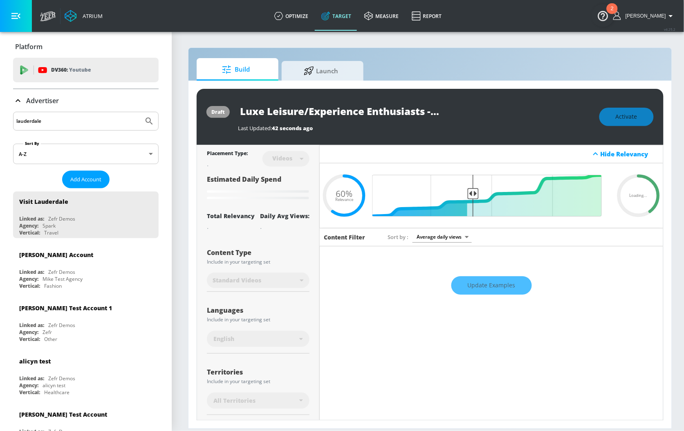
click at [500, 290] on div "Update Examples" at bounding box center [491, 285] width 343 height 29
click at [480, 285] on div "Update Examples" at bounding box center [491, 285] width 343 height 29
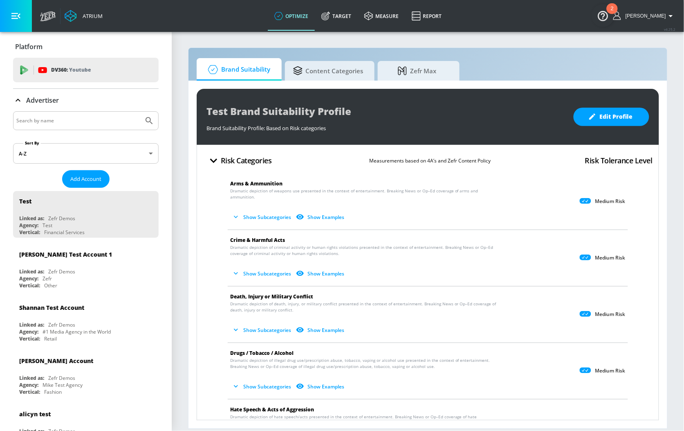
click at [65, 122] on input "Search by name" at bounding box center [78, 120] width 124 height 11
type input "visit"
click at [140, 112] on button "Submit Search" at bounding box center [149, 121] width 18 height 18
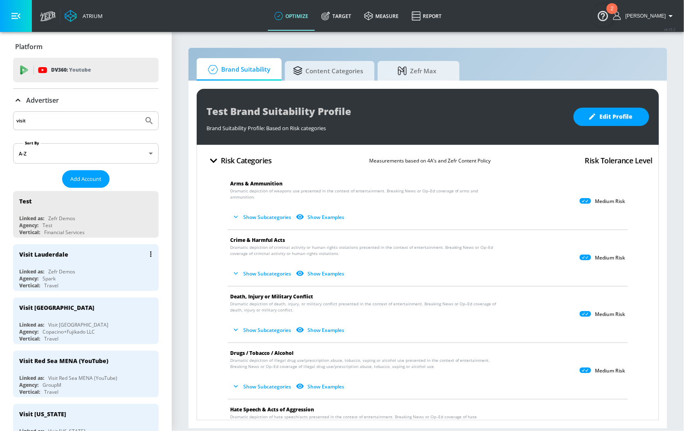
click at [46, 272] on div "Linked as: Zefr Demos" at bounding box center [87, 271] width 137 height 7
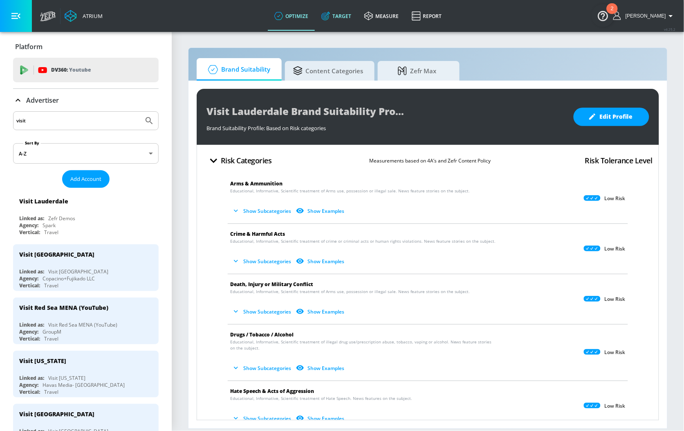
click at [353, 14] on link "Target" at bounding box center [336, 15] width 43 height 29
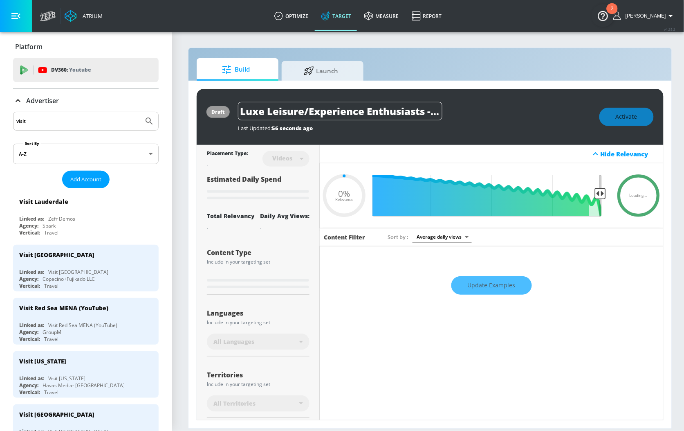
type input "0.6"
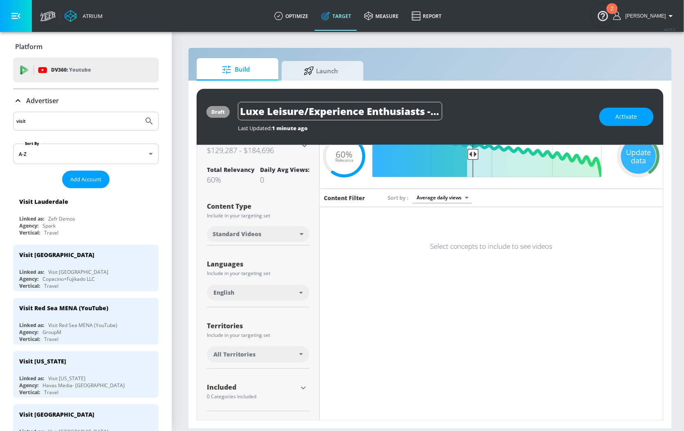
scroll to position [79, 0]
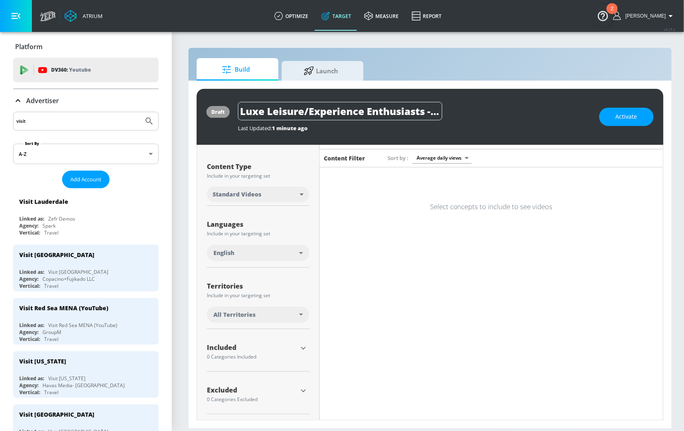
click at [301, 348] on icon "button" at bounding box center [303, 348] width 10 height 10
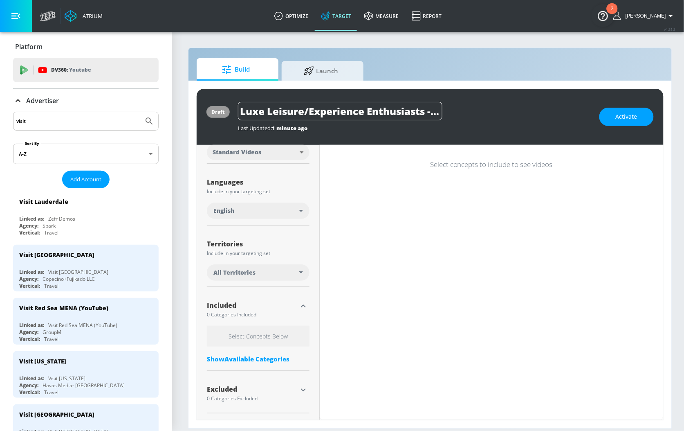
click at [247, 358] on div "Show Available Categories" at bounding box center [258, 359] width 103 height 8
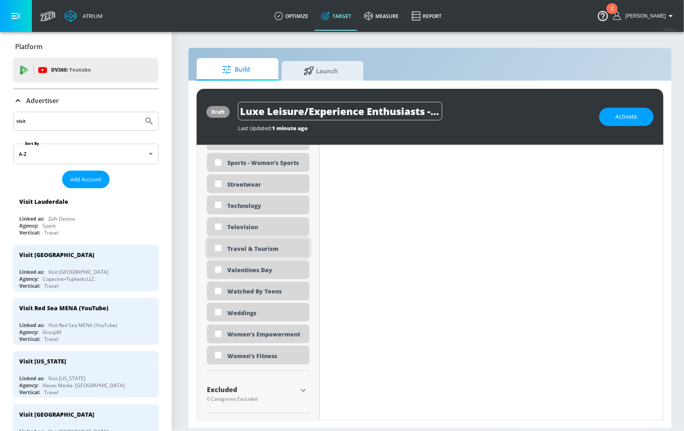
scroll to position [2445, 0]
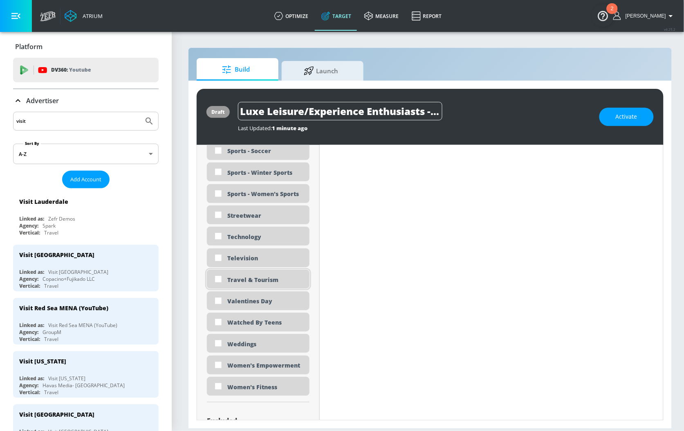
click at [240, 278] on div "Travel & Tourism" at bounding box center [265, 280] width 76 height 8
checkbox input "true"
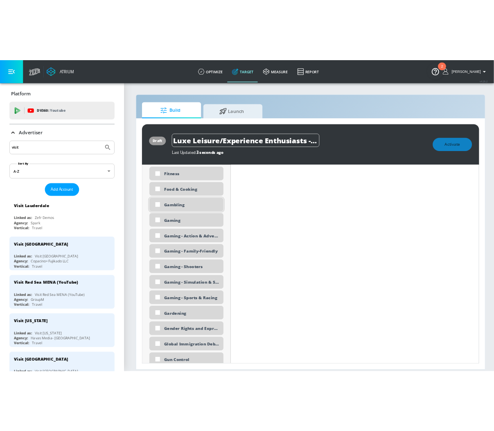
scroll to position [1033, 0]
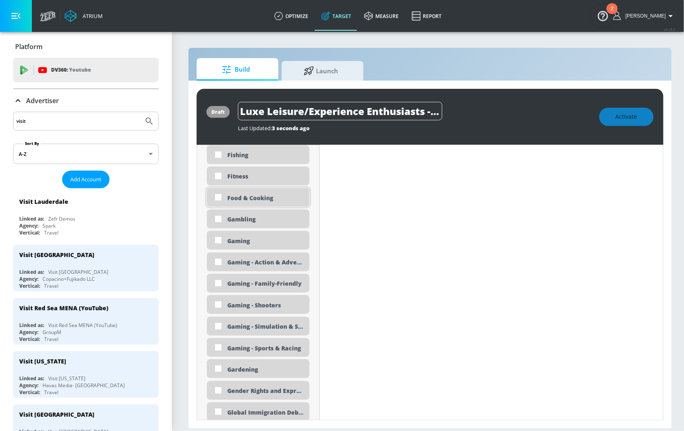
click at [263, 196] on div "Food & Cooking" at bounding box center [265, 198] width 76 height 8
checkbox input "true"
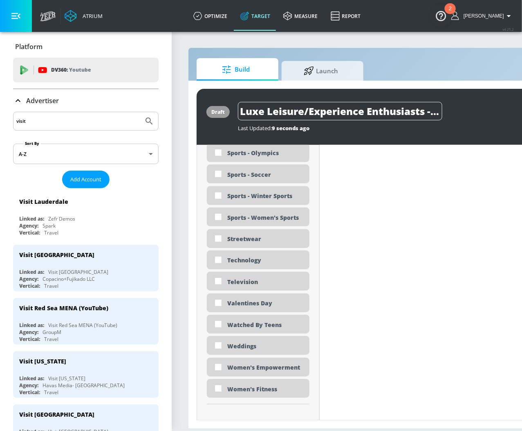
scroll to position [2415, 0]
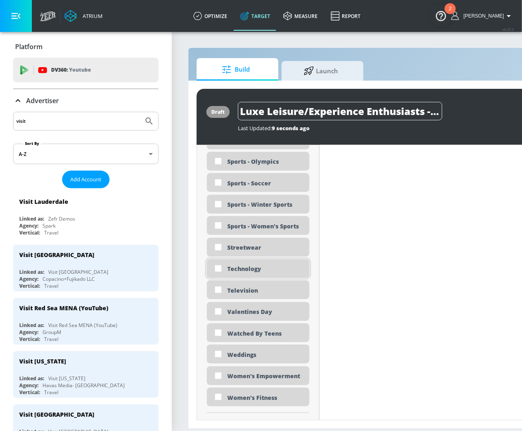
click at [241, 268] on div "Technology" at bounding box center [265, 269] width 76 height 8
checkbox input "true"
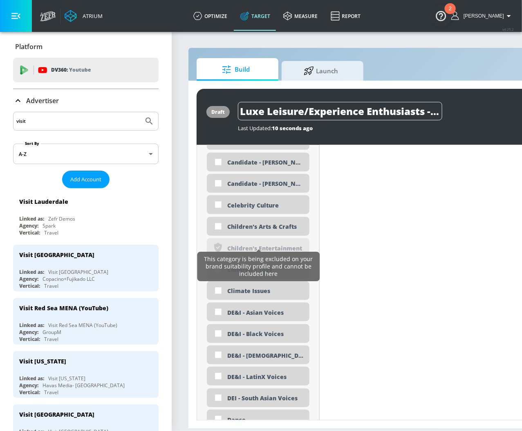
scroll to position [690, 0]
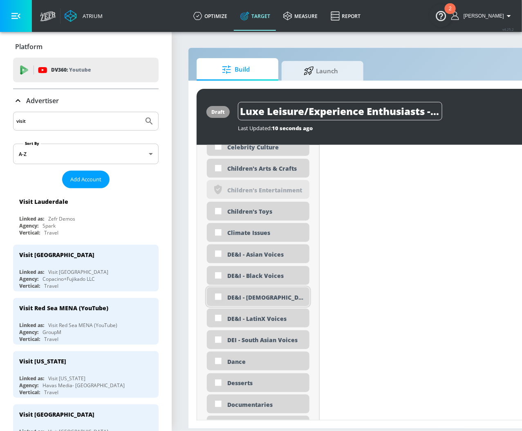
click at [218, 295] on input "checkbox" at bounding box center [218, 296] width 15 height 15
checkbox input "true"
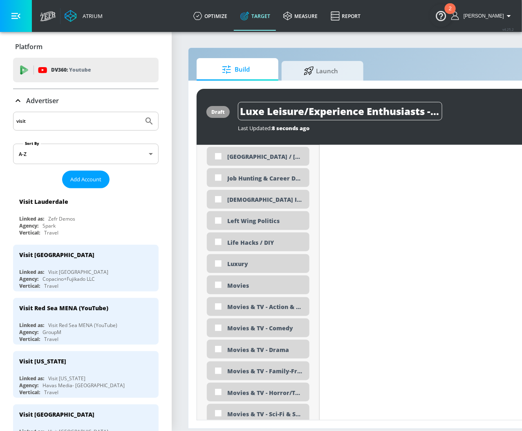
scroll to position [1502, 0]
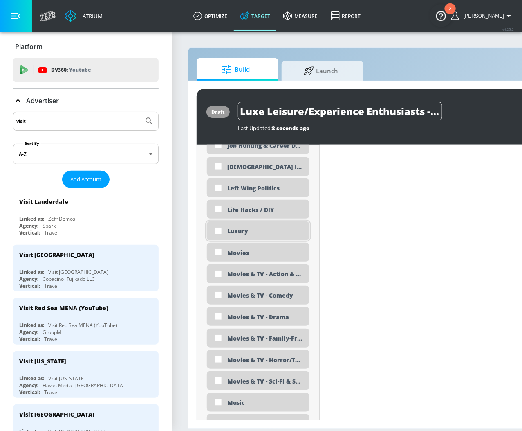
click at [237, 228] on div "Luxury" at bounding box center [265, 231] width 76 height 8
checkbox input "true"
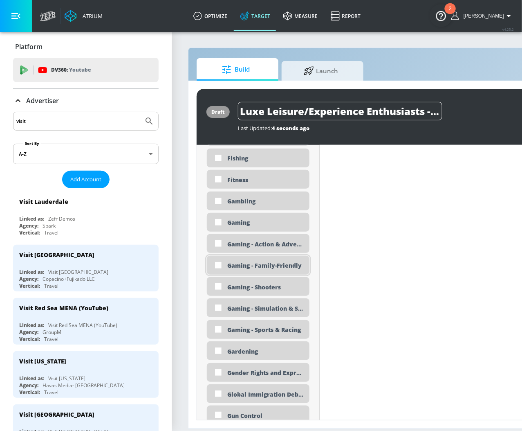
scroll to position [987, 0]
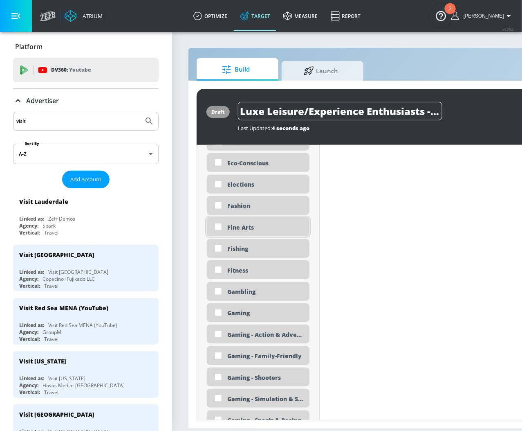
click at [236, 225] on div "Fine Arts" at bounding box center [265, 227] width 76 height 8
checkbox input "true"
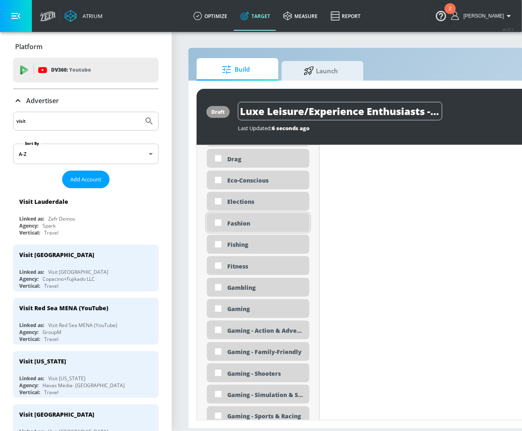
click at [241, 222] on div "Fashion" at bounding box center [265, 223] width 76 height 8
checkbox input "true"
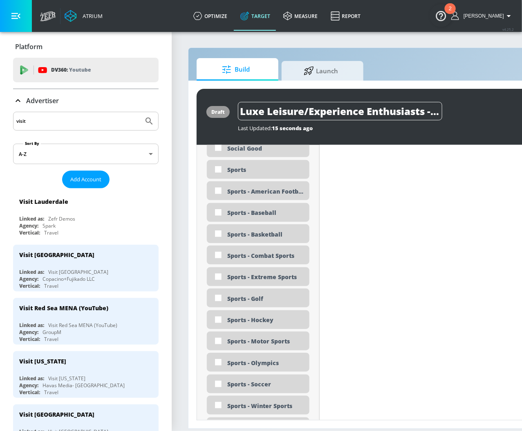
scroll to position [2274, 0]
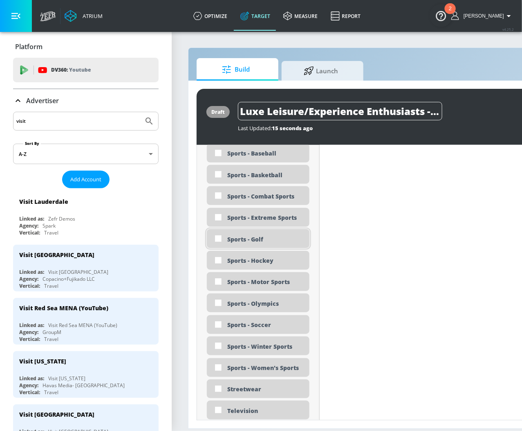
click at [233, 239] on div "Sports - Golf" at bounding box center [265, 239] width 76 height 8
checkbox input "true"
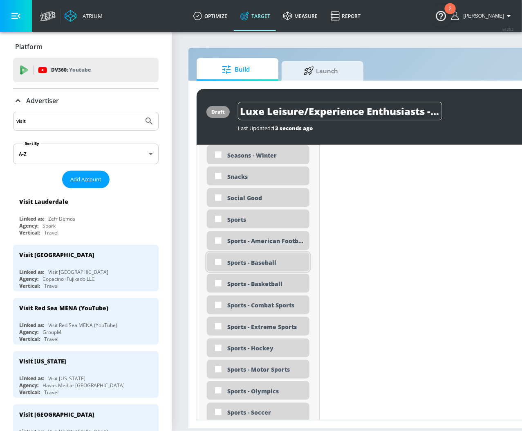
scroll to position [2181, 0]
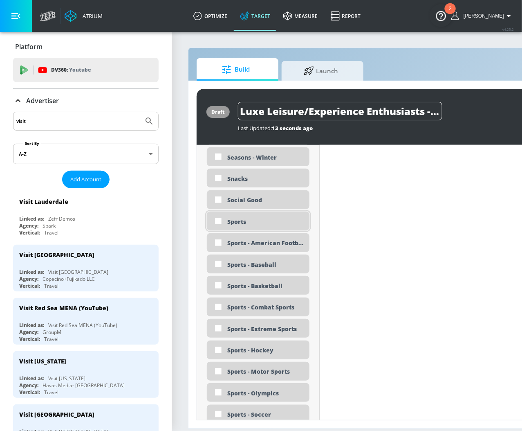
click at [233, 220] on div "Sports" at bounding box center [265, 222] width 76 height 8
checkbox input "true"
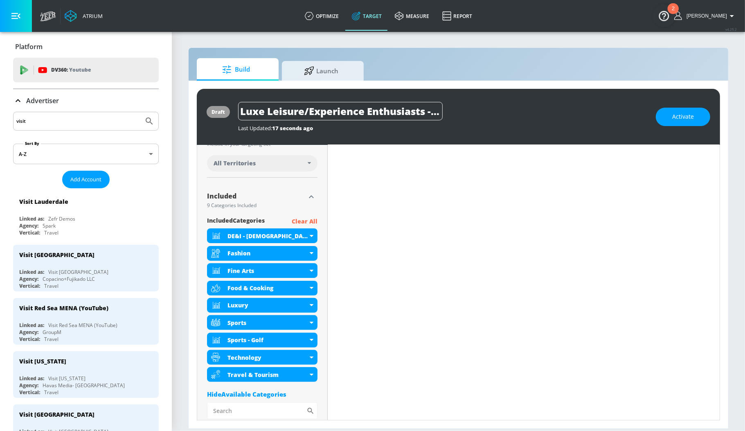
scroll to position [107, 0]
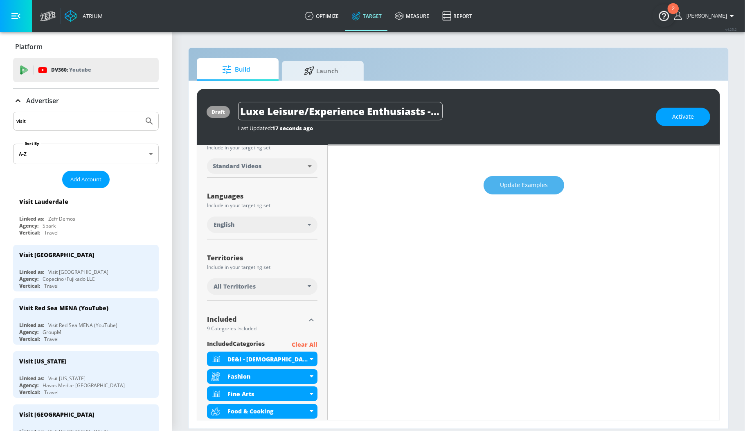
click at [537, 183] on span "Update Examples" at bounding box center [524, 185] width 48 height 10
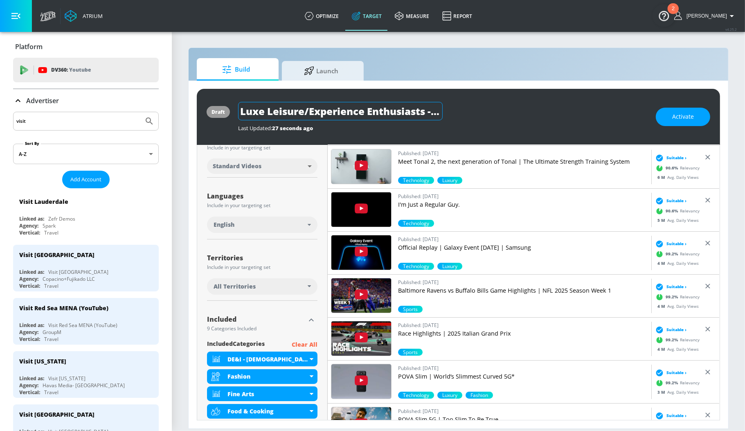
click at [328, 116] on input "Luxe Leisure/Experience Enthusiasts - Visit Lauderdale FY26 - TS" at bounding box center [340, 111] width 204 height 18
click at [514, 105] on div "Luxe Leisure/Experience Enthusiasts - Visit Lauderdale FY26 - TS" at bounding box center [442, 111] width 409 height 18
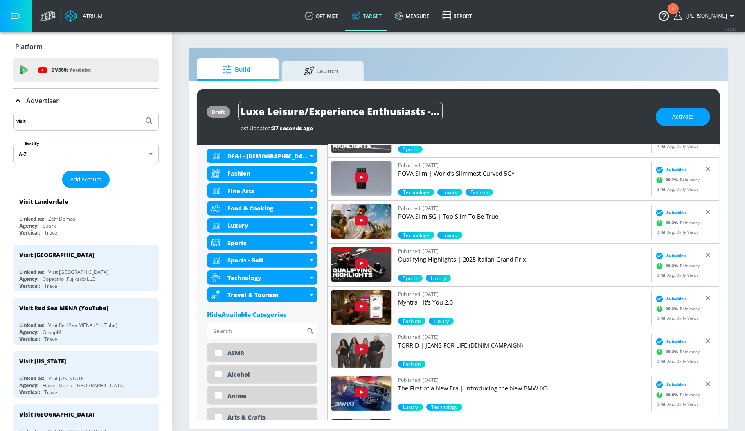
scroll to position [0, 0]
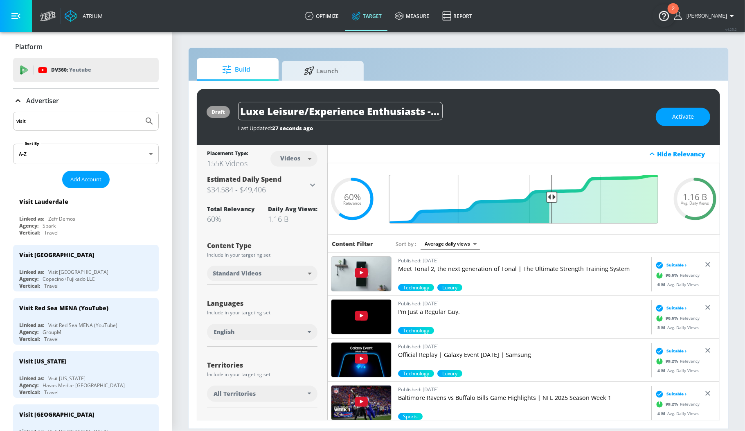
drag, startPoint x: 498, startPoint y: 196, endPoint x: 552, endPoint y: 195, distance: 54.0
click at [552, 195] on input "Final Threshold" at bounding box center [523, 199] width 277 height 49
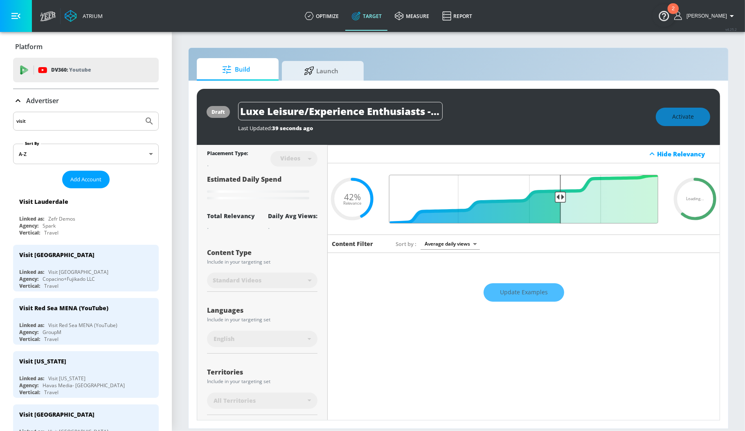
drag, startPoint x: 551, startPoint y: 195, endPoint x: 559, endPoint y: 195, distance: 7.8
click at [559, 195] on input "Final Threshold" at bounding box center [523, 199] width 277 height 49
click at [558, 195] on input "Final Threshold" at bounding box center [523, 199] width 277 height 49
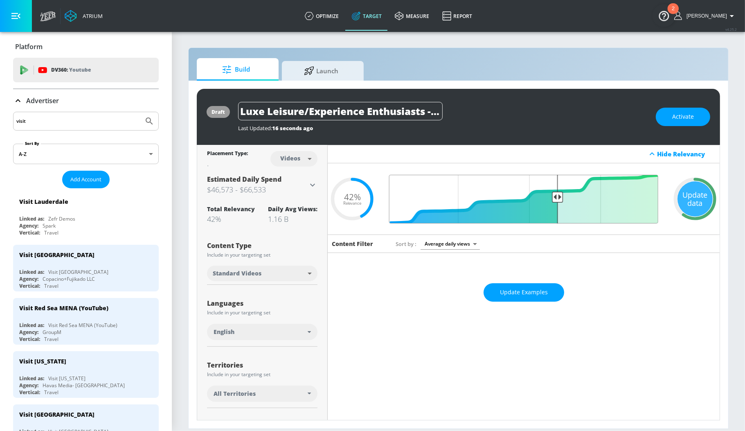
click at [556, 198] on input "Final Threshold" at bounding box center [523, 199] width 277 height 49
click at [684, 191] on div "Update data" at bounding box center [694, 198] width 35 height 35
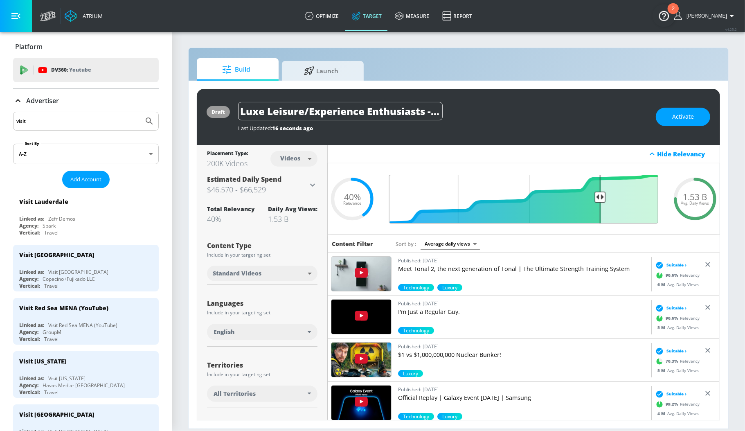
drag, startPoint x: 555, startPoint y: 195, endPoint x: 599, endPoint y: 194, distance: 43.4
type input "0.25"
click at [599, 194] on input "Final Threshold" at bounding box center [523, 199] width 277 height 49
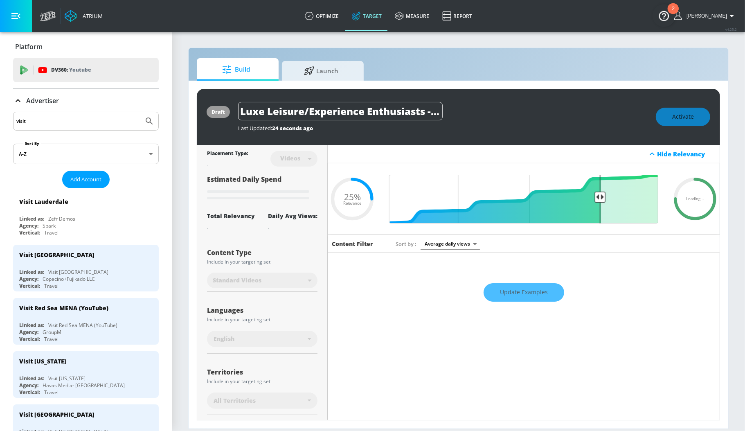
click at [510, 296] on div "Update Examples" at bounding box center [524, 292] width 392 height 29
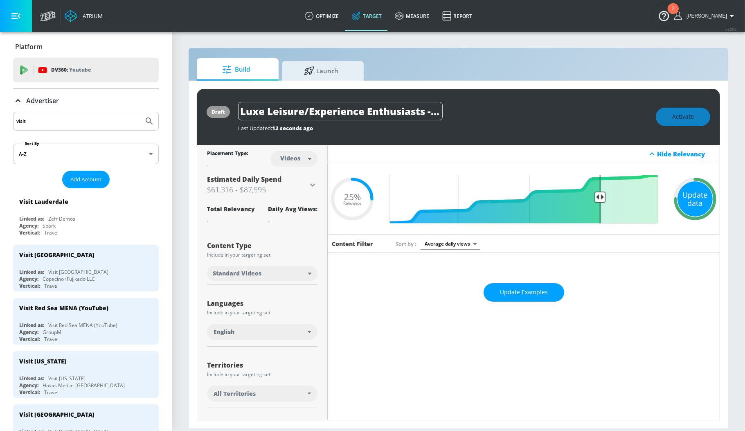
click at [684, 194] on div "Update data" at bounding box center [694, 198] width 35 height 35
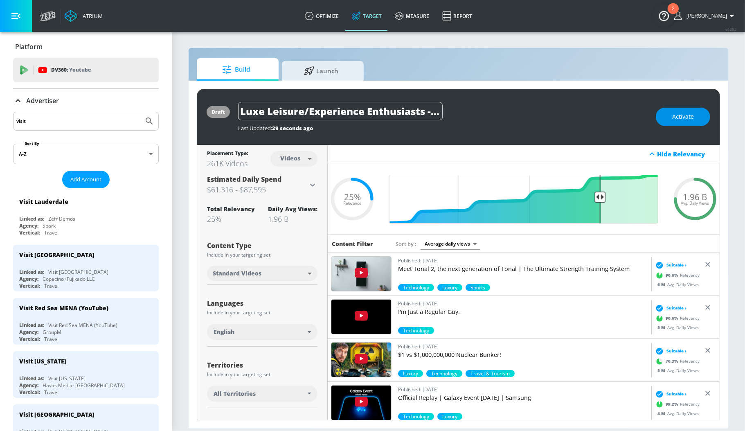
click at [673, 114] on span "Activate" at bounding box center [683, 117] width 22 height 10
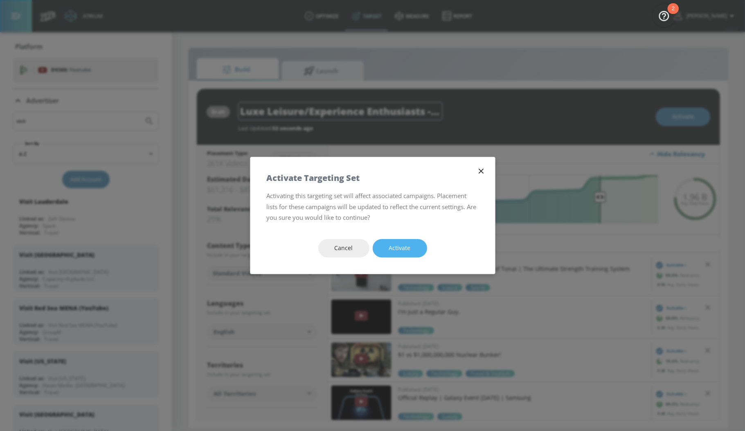
click at [411, 249] on button "Activate" at bounding box center [399, 248] width 54 height 18
